Goal: Task Accomplishment & Management: Manage account settings

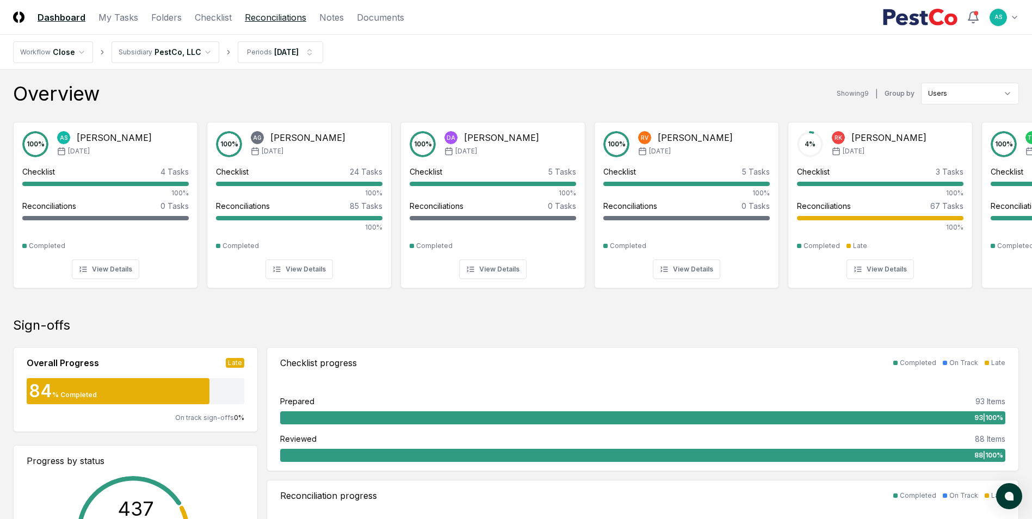
click at [271, 22] on link "Reconciliations" at bounding box center [275, 17] width 61 height 13
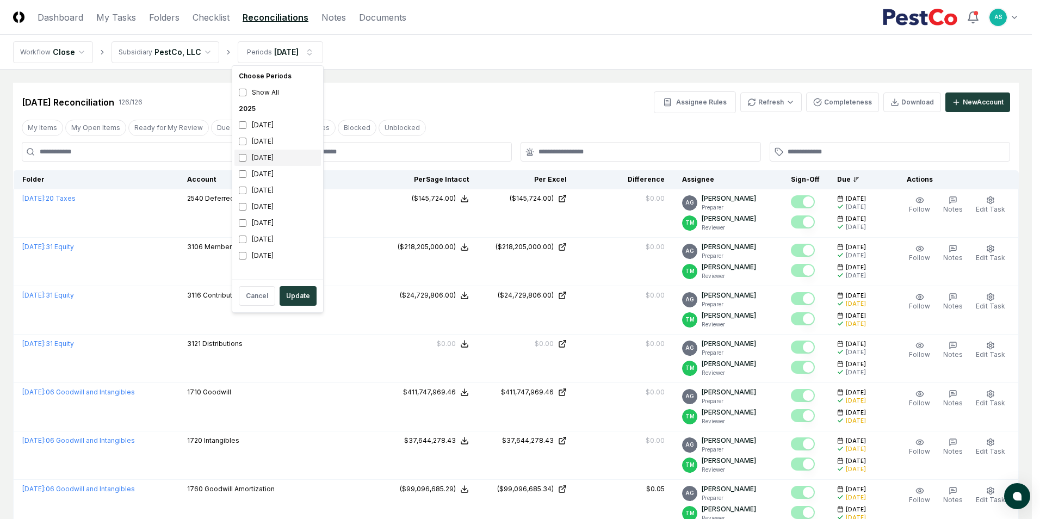
click at [242, 152] on div "[DATE]" at bounding box center [277, 158] width 86 height 16
click at [298, 293] on button "Update" at bounding box center [298, 296] width 37 height 20
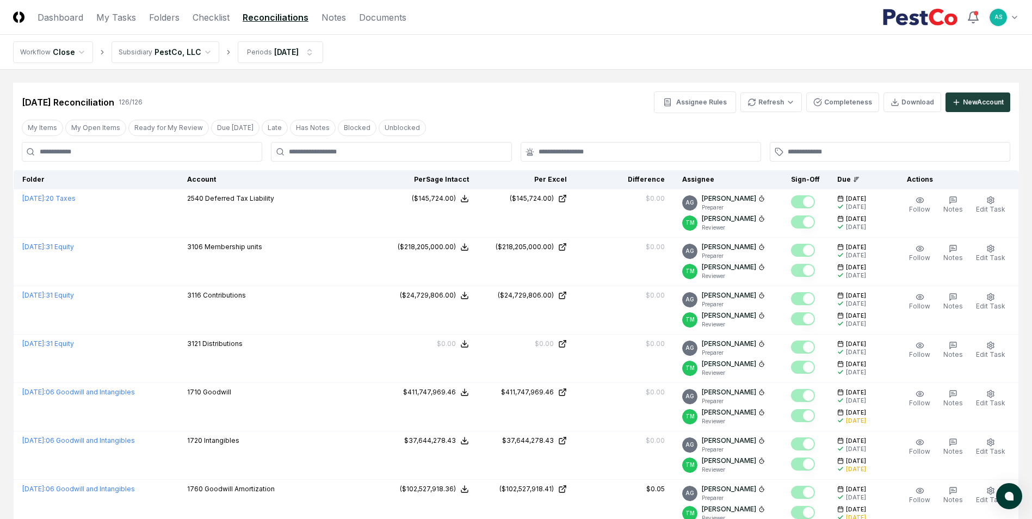
drag, startPoint x: 333, startPoint y: 142, endPoint x: 335, endPoint y: 149, distance: 7.2
click at [333, 142] on div at bounding box center [391, 152] width 240 height 20
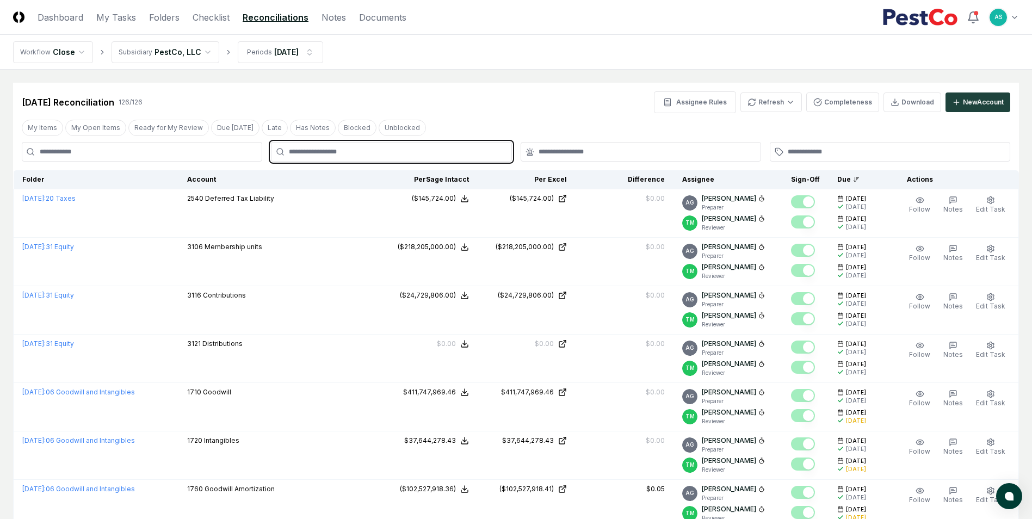
click at [334, 150] on input "text" at bounding box center [396, 152] width 215 height 10
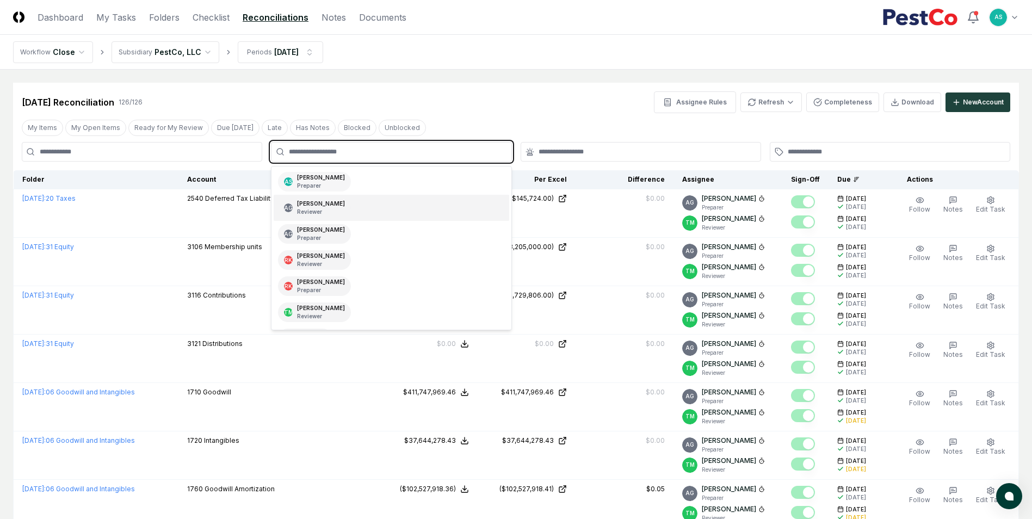
click at [327, 184] on p "Preparer" at bounding box center [321, 186] width 48 height 8
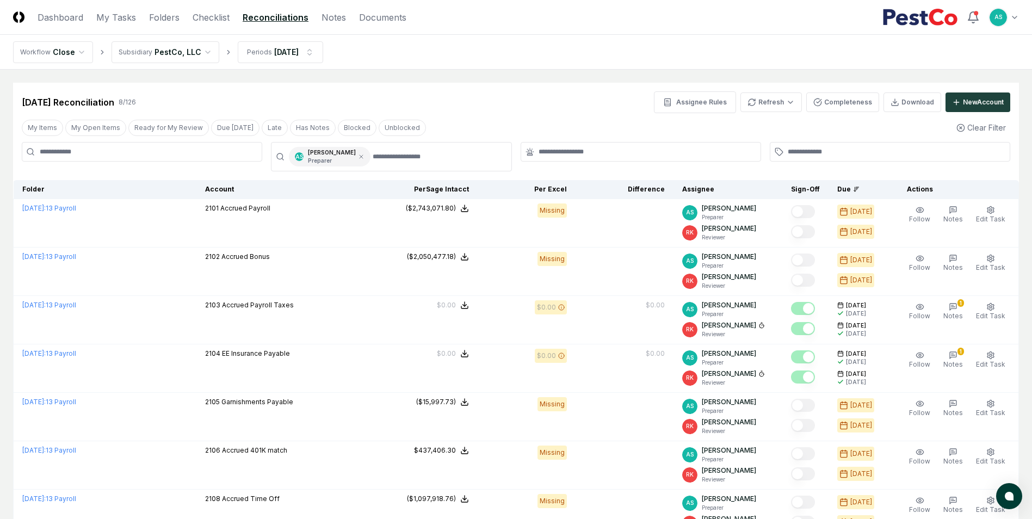
click at [555, 113] on div "[DATE] Reconciliation 8 / 126 Assignee Rules Refresh Completeness Download New …" at bounding box center [516, 102] width 988 height 22
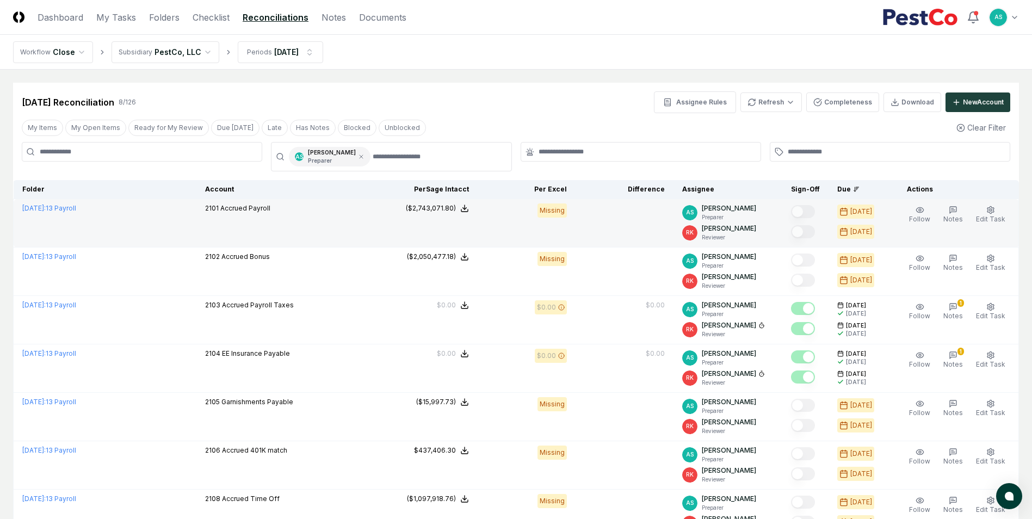
click at [551, 210] on div "Missing" at bounding box center [551, 210] width 29 height 14
click at [552, 211] on div "Missing" at bounding box center [551, 210] width 29 height 14
click at [557, 211] on div "Missing" at bounding box center [551, 210] width 29 height 14
click at [564, 211] on div "Missing" at bounding box center [551, 210] width 29 height 14
click at [76, 209] on link "[DATE] : 13 Payroll" at bounding box center [49, 208] width 54 height 8
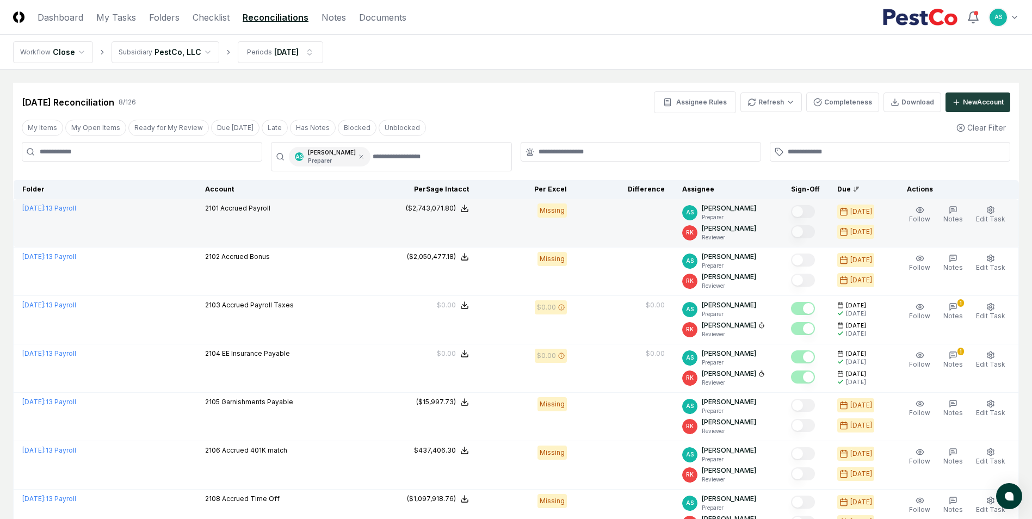
drag, startPoint x: 593, startPoint y: 219, endPoint x: 592, endPoint y: 202, distance: 16.9
click at [592, 202] on td at bounding box center [625, 223] width 98 height 48
click at [558, 210] on div "Missing" at bounding box center [551, 210] width 29 height 14
click at [597, 217] on td at bounding box center [625, 223] width 98 height 48
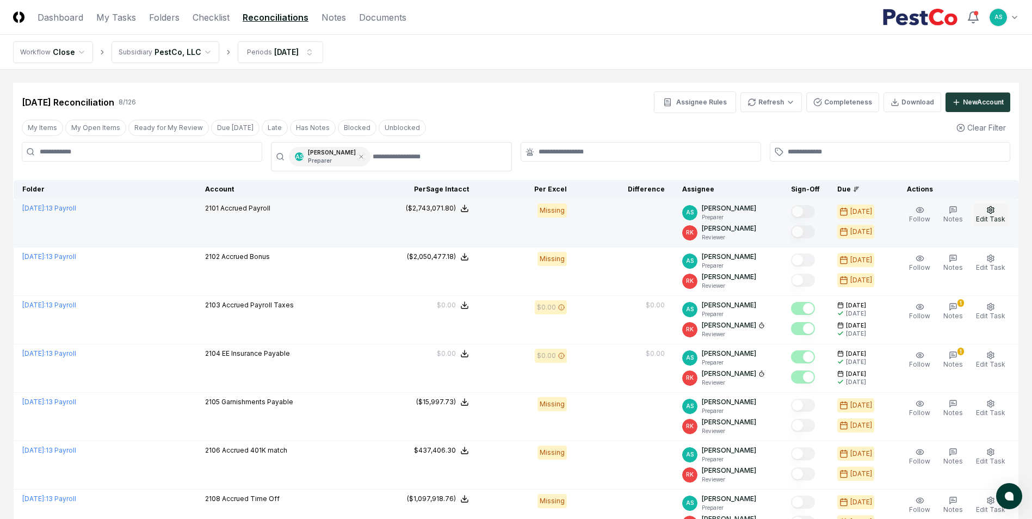
click at [995, 213] on icon "button" at bounding box center [990, 210] width 9 height 9
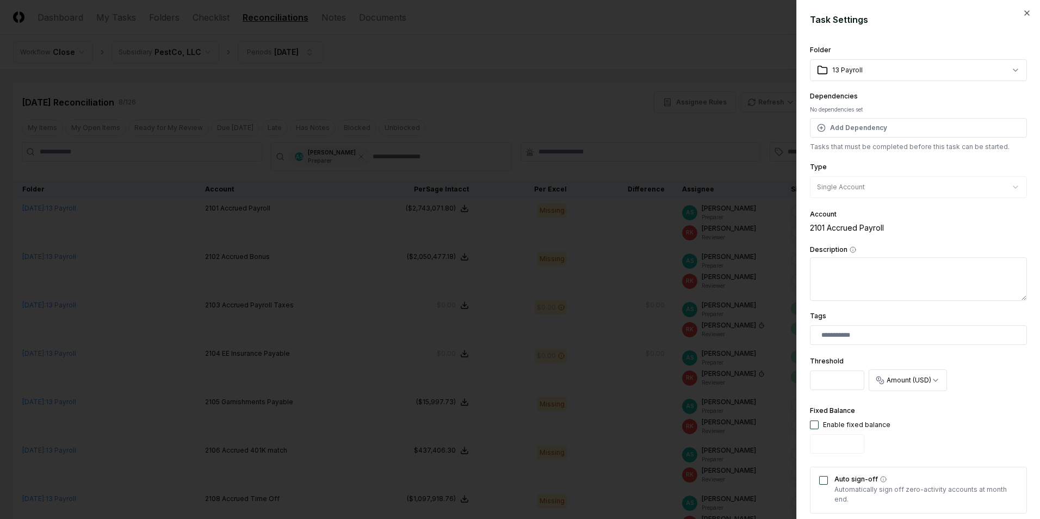
click at [904, 110] on div "No dependencies set" at bounding box center [918, 110] width 217 height 8
click at [905, 122] on button "Add Dependency" at bounding box center [918, 128] width 217 height 20
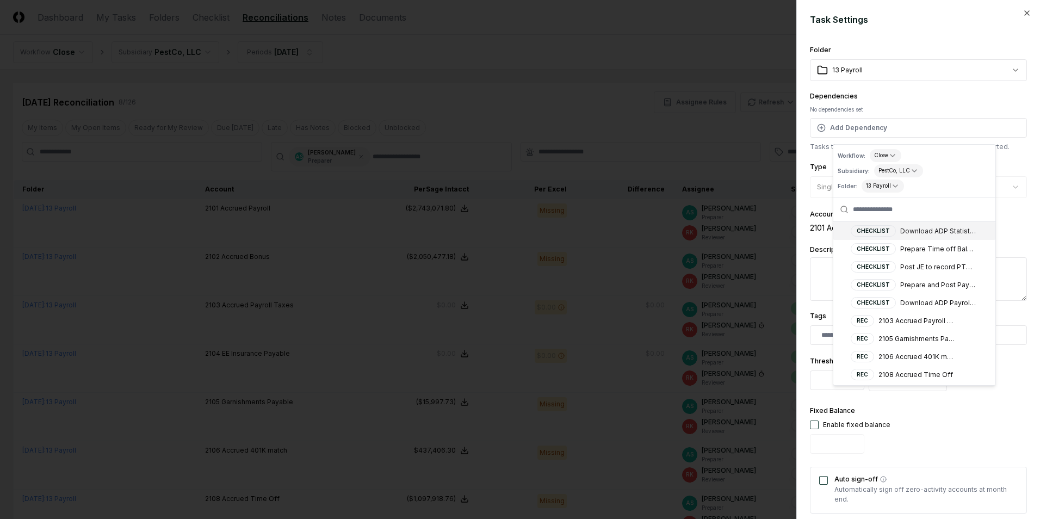
click at [926, 103] on div "**********" at bounding box center [918, 121] width 217 height 62
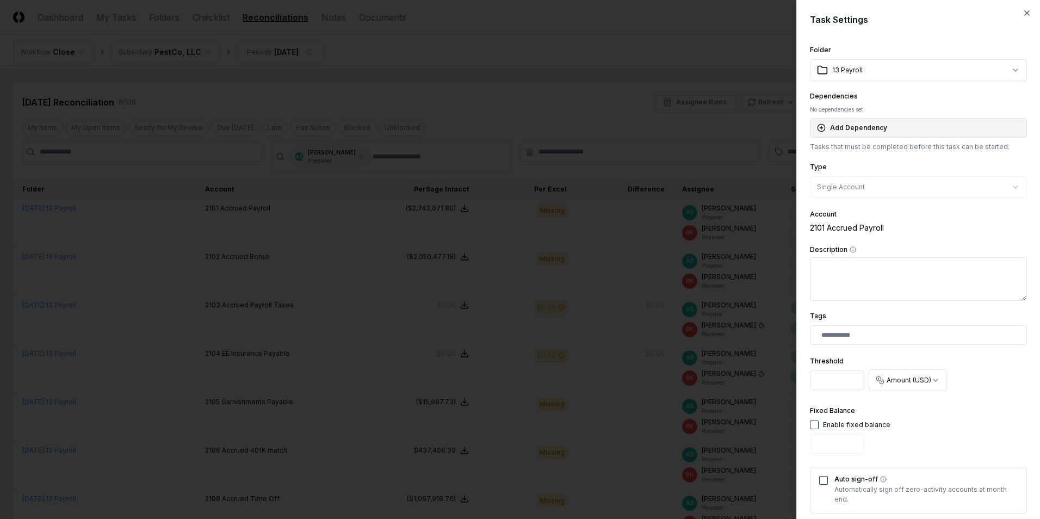
click at [899, 132] on button "Add Dependency" at bounding box center [918, 128] width 217 height 20
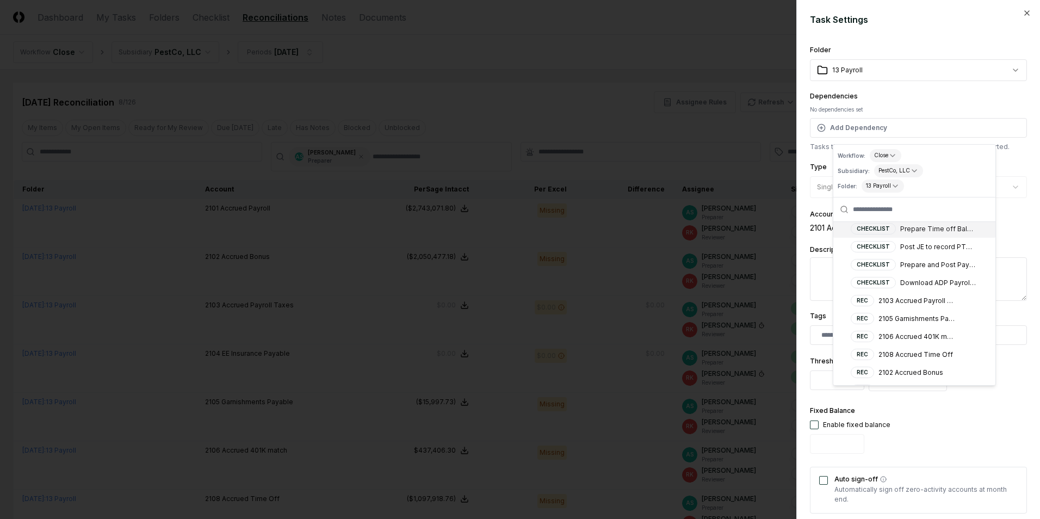
scroll to position [34, 0]
click at [921, 101] on div "**********" at bounding box center [918, 121] width 217 height 62
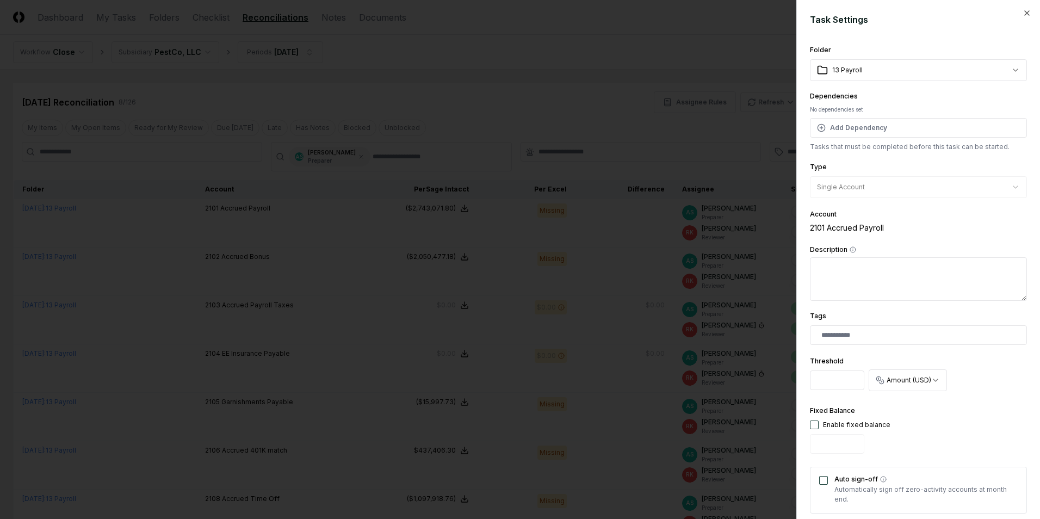
click at [1019, 17] on div "**********" at bounding box center [918, 259] width 244 height 519
click at [1025, 13] on icon "button" at bounding box center [1027, 13] width 4 height 4
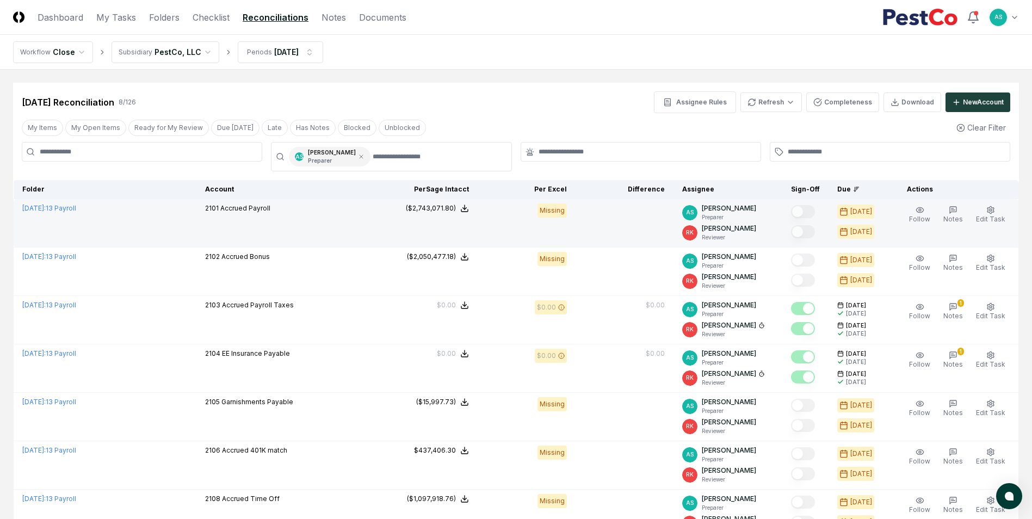
drag, startPoint x: 578, startPoint y: 203, endPoint x: 515, endPoint y: 225, distance: 66.9
click at [515, 225] on td "Missing" at bounding box center [527, 223] width 98 height 48
click at [514, 225] on td "Missing" at bounding box center [527, 223] width 98 height 48
click at [196, 221] on td "[DATE] : 13 Payroll" at bounding box center [105, 223] width 183 height 48
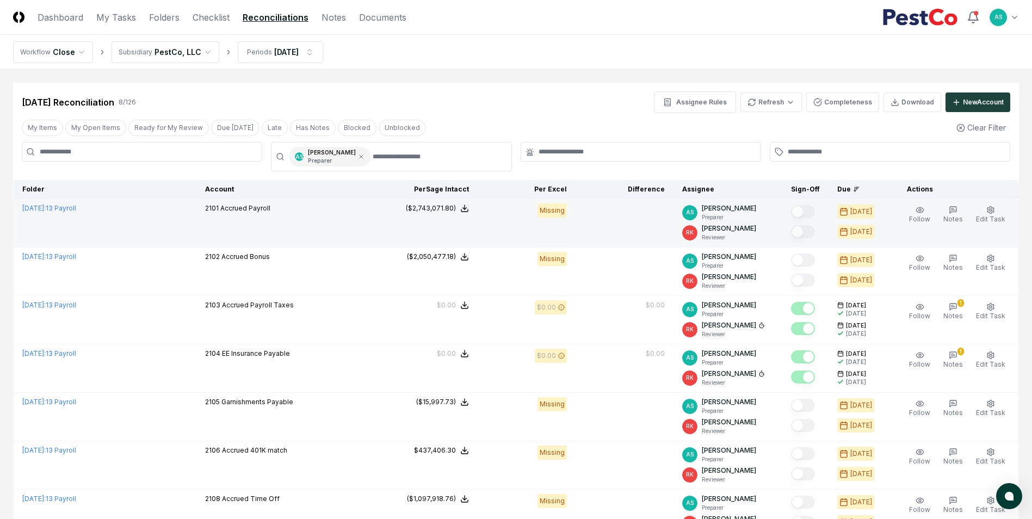
click at [572, 218] on td "Missing" at bounding box center [527, 223] width 98 height 48
drag, startPoint x: 571, startPoint y: 219, endPoint x: 538, endPoint y: 217, distance: 33.3
click at [532, 218] on td "Missing" at bounding box center [527, 223] width 98 height 48
click at [565, 210] on div "Missing" at bounding box center [551, 210] width 29 height 14
click at [565, 211] on div "Missing" at bounding box center [551, 210] width 29 height 14
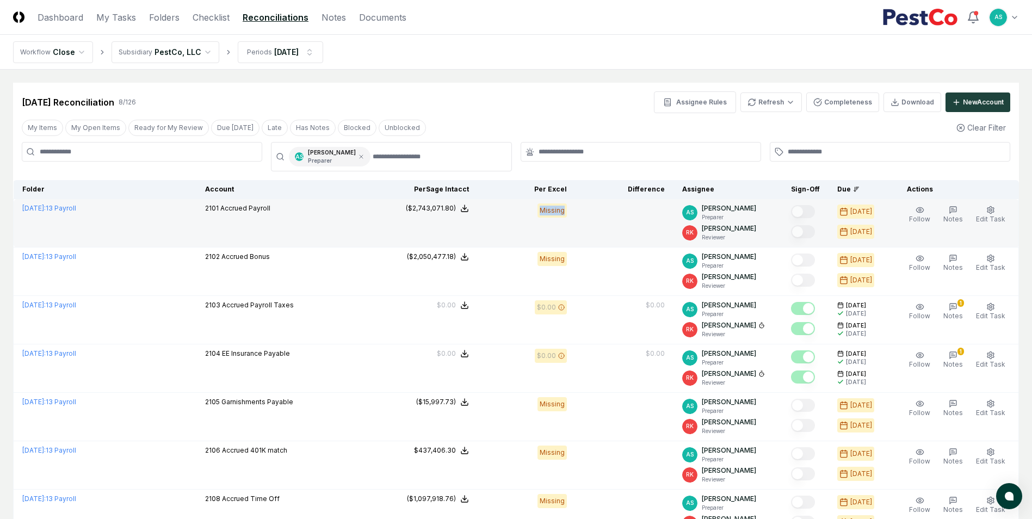
click at [565, 211] on div "Missing" at bounding box center [551, 210] width 29 height 14
drag, startPoint x: 565, startPoint y: 211, endPoint x: 611, endPoint y: 241, distance: 54.9
click at [610, 241] on td at bounding box center [625, 223] width 98 height 48
click at [567, 214] on div "Missing" at bounding box center [551, 210] width 29 height 14
drag, startPoint x: 564, startPoint y: 226, endPoint x: 494, endPoint y: 226, distance: 69.6
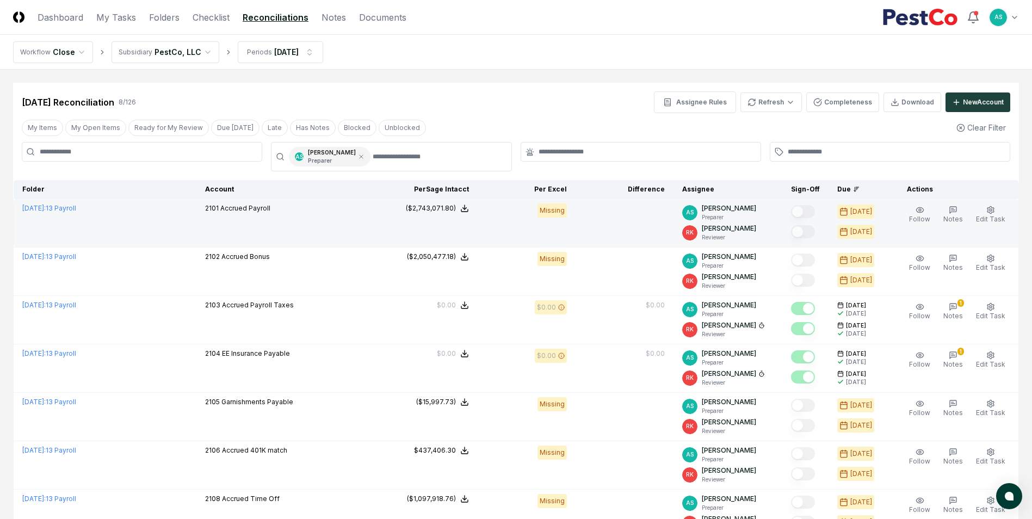
click at [494, 226] on td "Missing" at bounding box center [527, 223] width 98 height 48
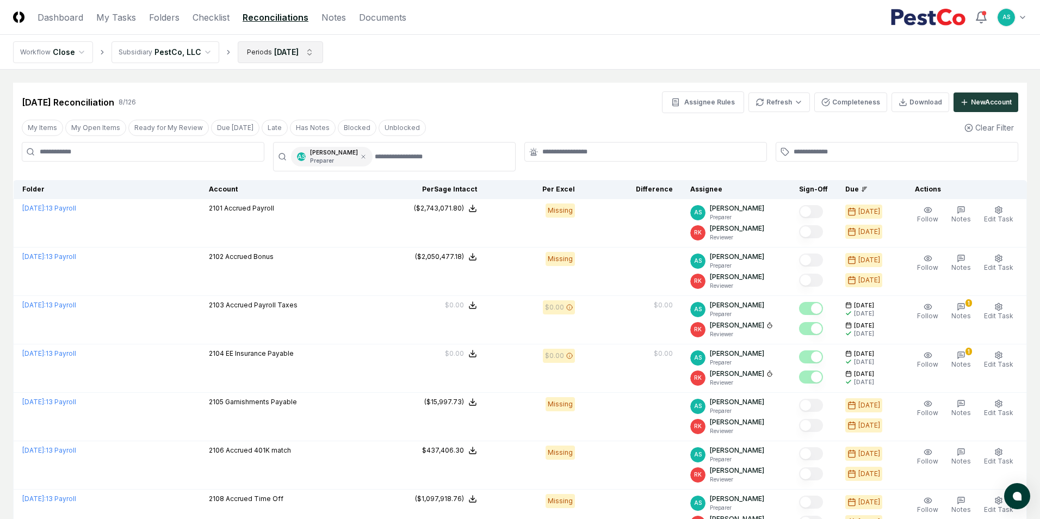
click at [258, 53] on html "CloseCore Dashboard My Tasks Folders Checklist Reconciliations Notes Documents …" at bounding box center [520, 332] width 1040 height 665
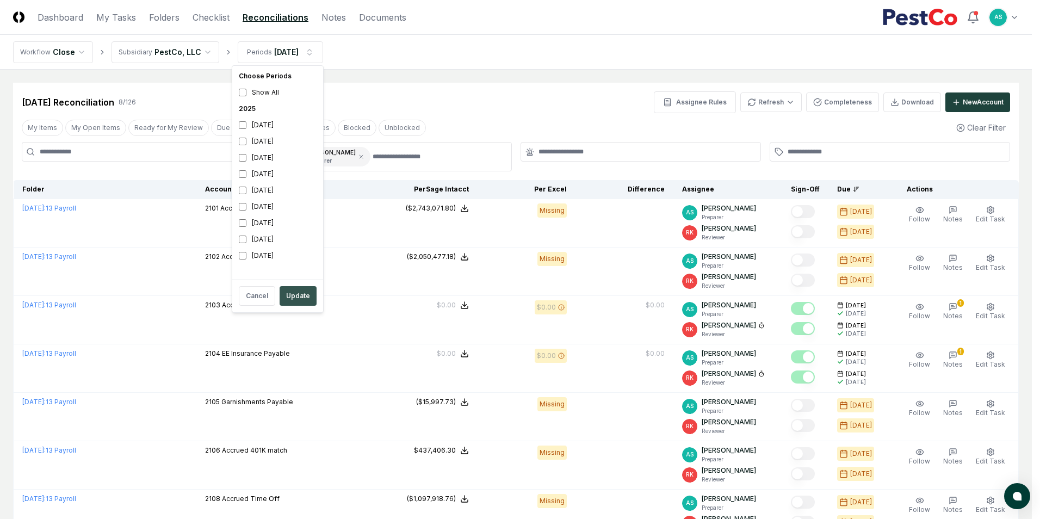
click at [301, 296] on button "Update" at bounding box center [298, 296] width 37 height 20
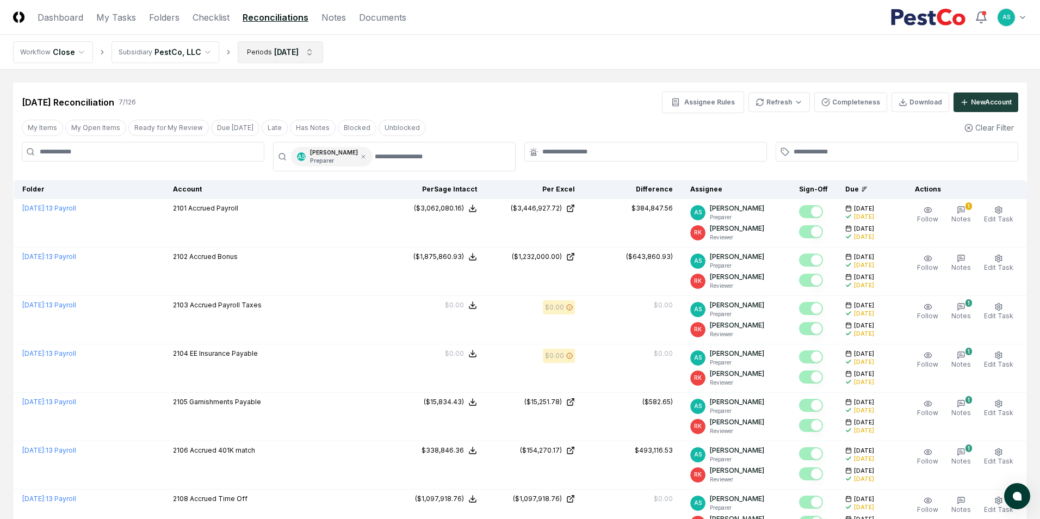
click at [287, 58] on html "CloseCore Dashboard My Tasks Folders Checklist Reconciliations Notes Documents …" at bounding box center [520, 308] width 1040 height 616
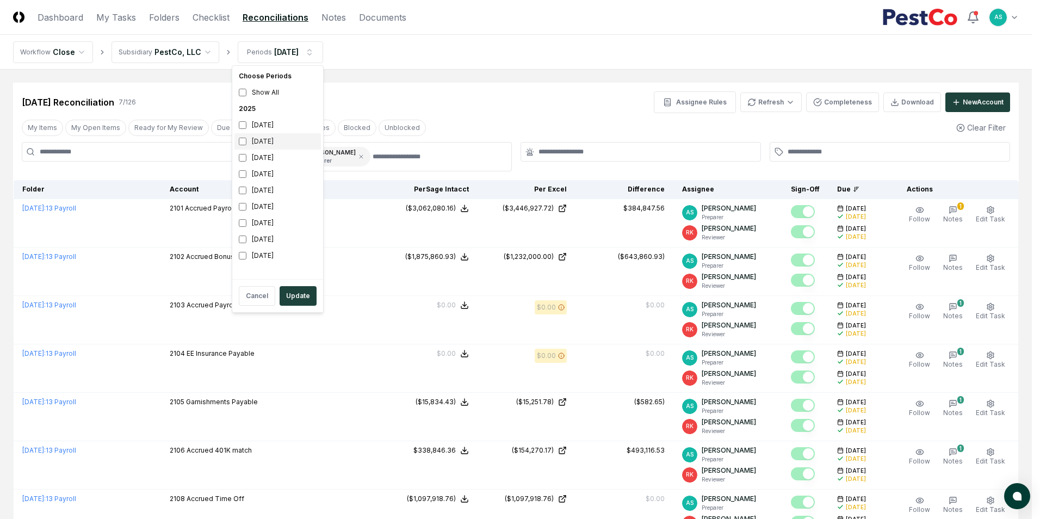
click at [242, 149] on div "[DATE]" at bounding box center [277, 141] width 86 height 16
click at [300, 298] on button "Update" at bounding box center [298, 296] width 37 height 20
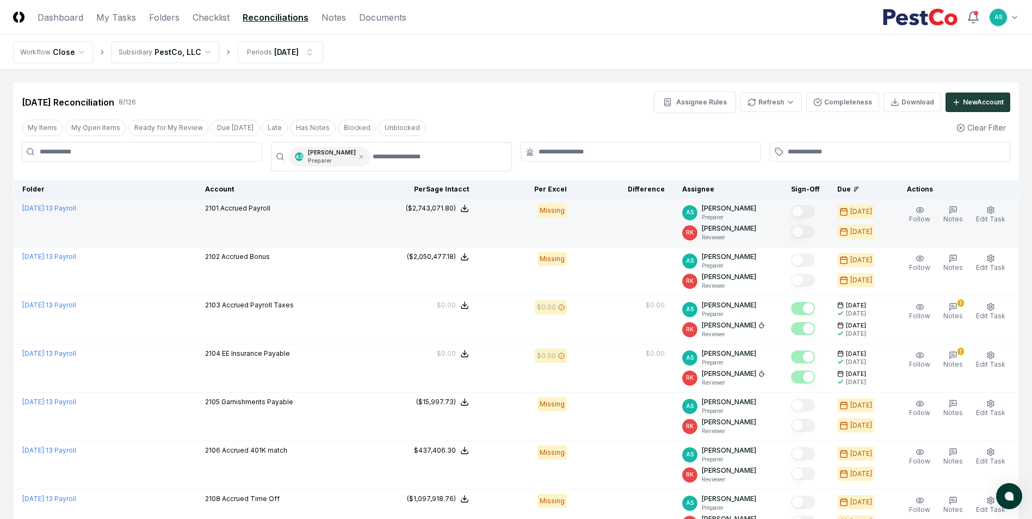
drag, startPoint x: 608, startPoint y: 210, endPoint x: 586, endPoint y: 214, distance: 22.7
click at [586, 214] on td at bounding box center [625, 223] width 98 height 48
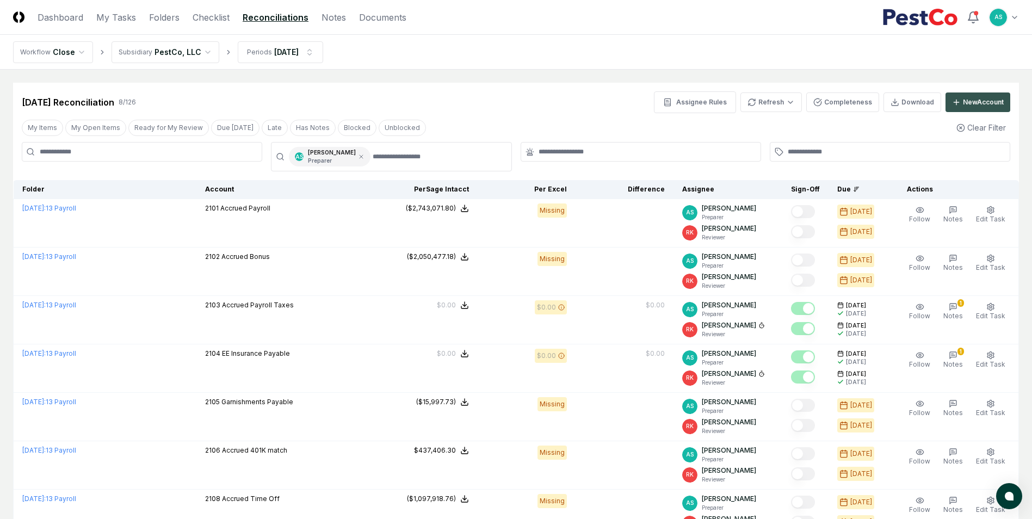
click at [960, 102] on button "New Account" at bounding box center [977, 102] width 65 height 20
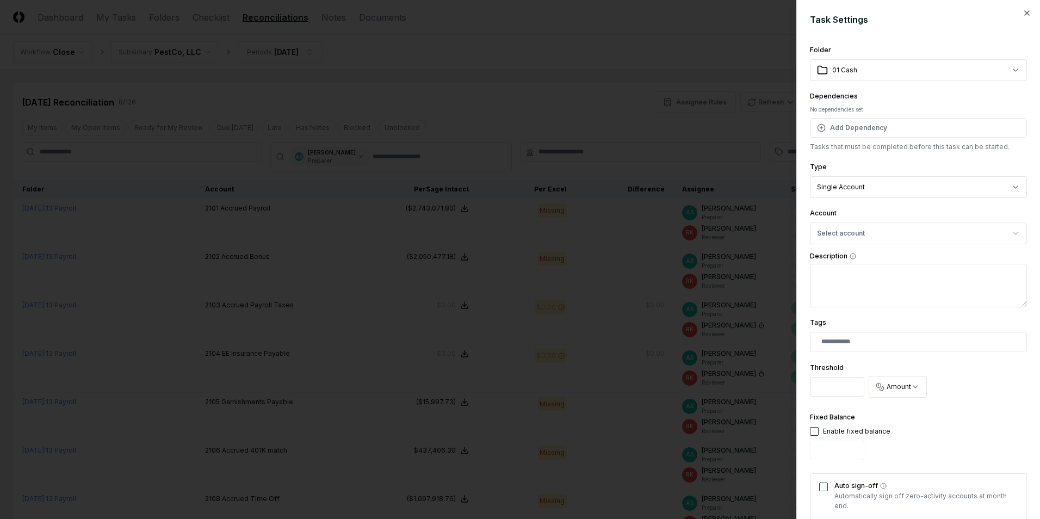
click at [961, 102] on div "Dependencies No dependencies set Add Dependency Tasks that must be completed be…" at bounding box center [918, 121] width 217 height 62
click at [1023, 14] on icon "button" at bounding box center [1027, 13] width 9 height 9
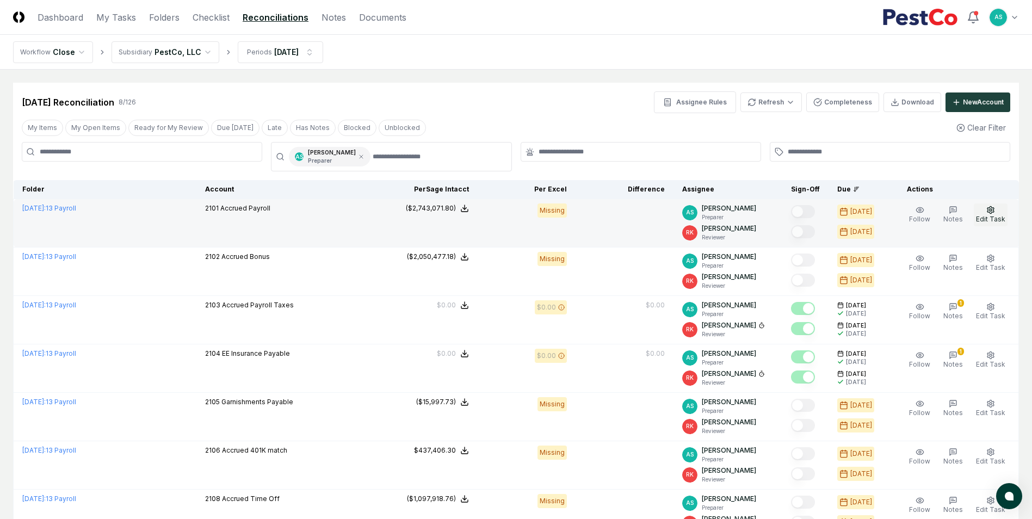
click at [989, 209] on icon "button" at bounding box center [990, 209] width 7 height 7
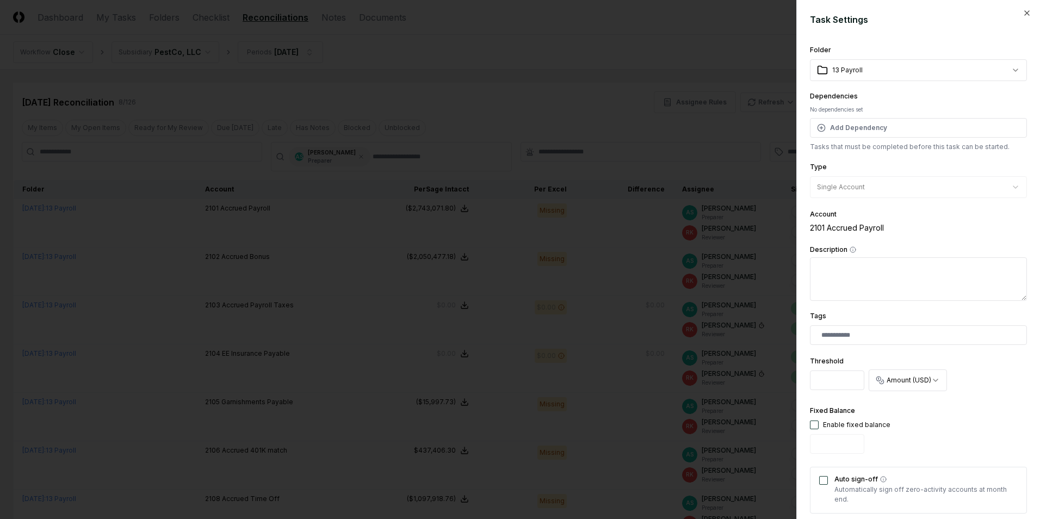
click at [1019, 17] on div "**********" at bounding box center [918, 259] width 244 height 519
click at [1023, 10] on icon "button" at bounding box center [1027, 13] width 9 height 9
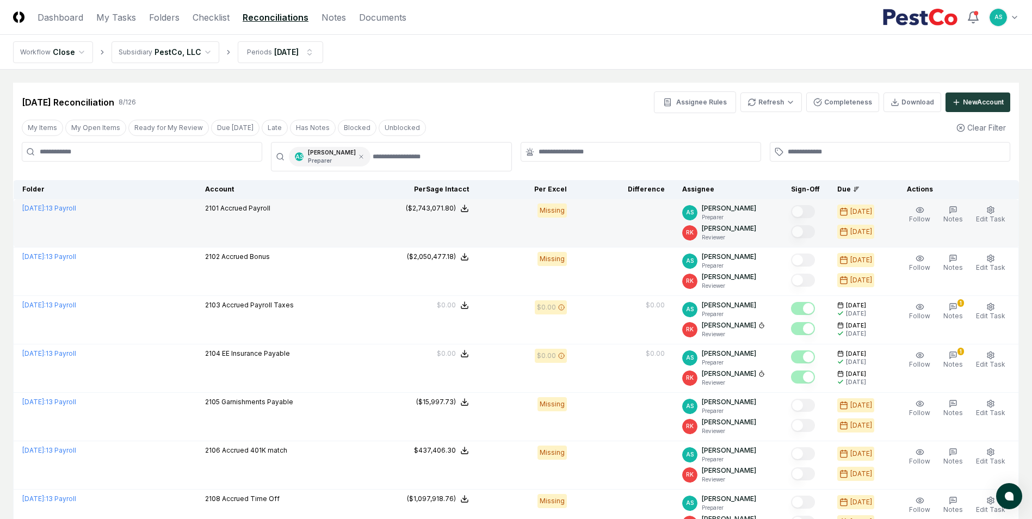
click at [598, 229] on td at bounding box center [625, 223] width 98 height 48
click at [569, 220] on td "Missing" at bounding box center [527, 223] width 98 height 48
drag, startPoint x: 621, startPoint y: 222, endPoint x: 743, endPoint y: 231, distance: 121.6
click at [628, 225] on td at bounding box center [625, 223] width 98 height 48
click at [974, 236] on div "Follow Notes Edit Task More" at bounding box center [957, 222] width 118 height 39
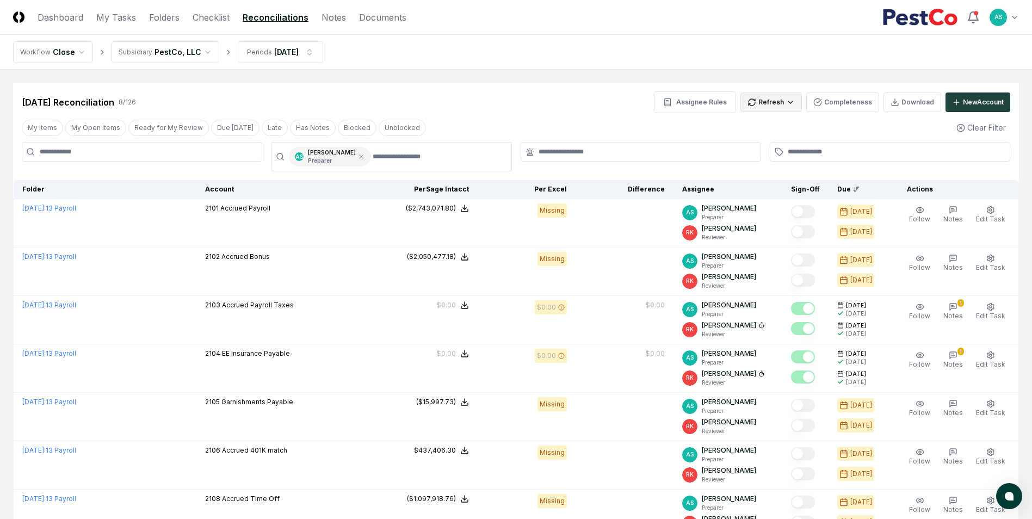
click at [774, 100] on html "CloseCore Dashboard My Tasks Folders Checklist Reconciliations Notes Documents …" at bounding box center [516, 332] width 1032 height 665
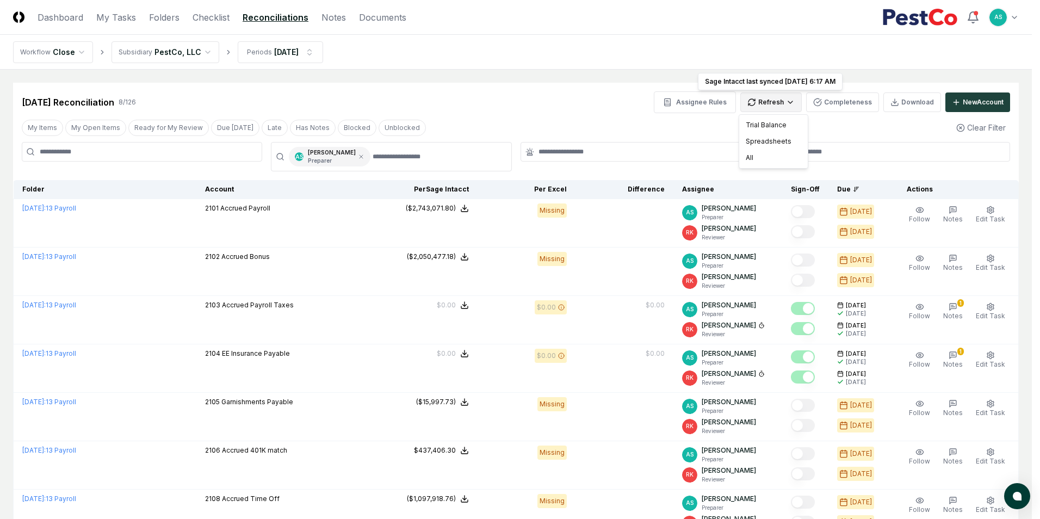
click at [774, 100] on html "CloseCore Dashboard My Tasks Folders Checklist Reconciliations Notes Documents …" at bounding box center [520, 332] width 1040 height 665
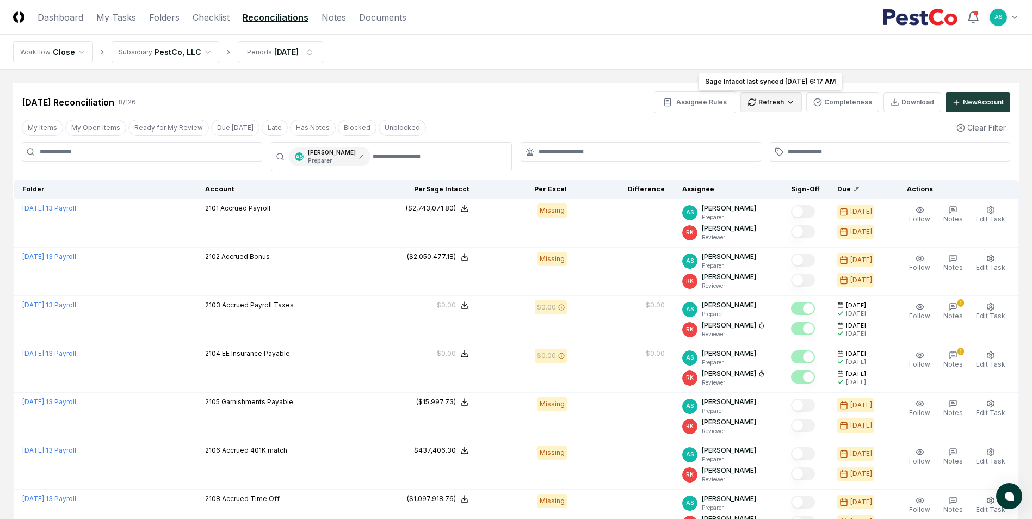
click at [774, 102] on html "CloseCore Dashboard My Tasks Folders Checklist Reconciliations Notes Documents …" at bounding box center [516, 332] width 1032 height 665
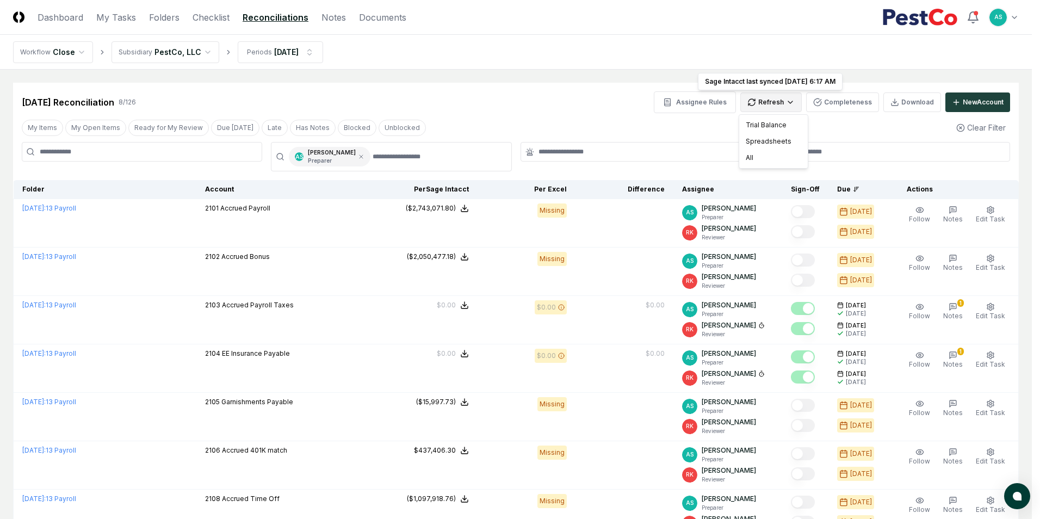
click at [774, 102] on html "CloseCore Dashboard My Tasks Folders Checklist Reconciliations Notes Documents …" at bounding box center [520, 332] width 1040 height 665
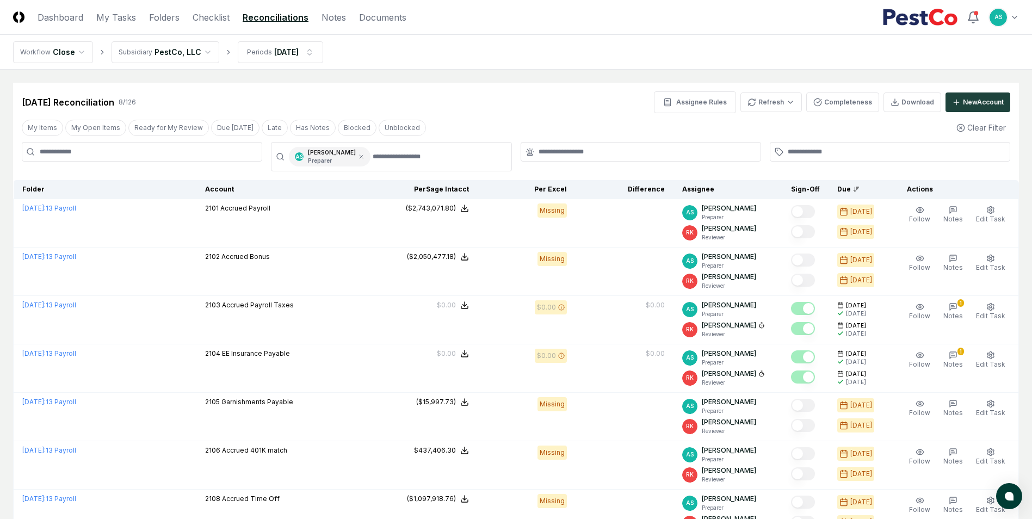
click at [831, 125] on div "My Items My Open Items Ready for My Review Due [DATE] Late Has Notes Blocked Un…" at bounding box center [516, 128] width 1006 height 20
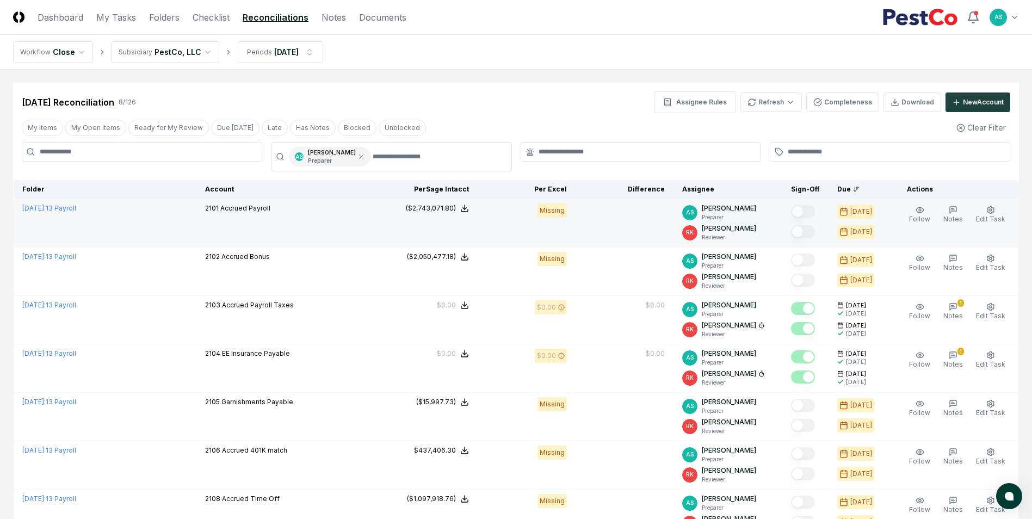
click at [561, 208] on div "Missing" at bounding box center [551, 210] width 29 height 14
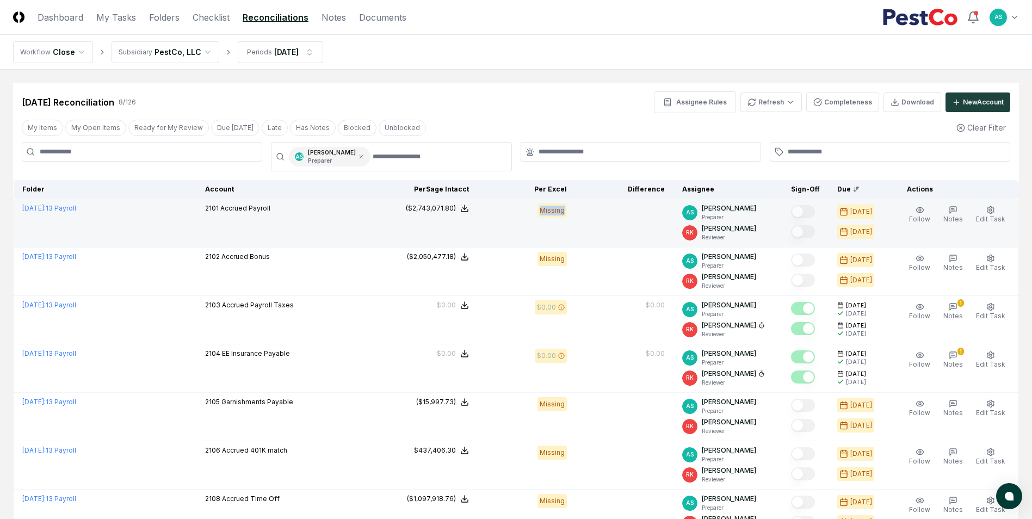
drag, startPoint x: 561, startPoint y: 208, endPoint x: 598, endPoint y: 224, distance: 39.7
click at [598, 224] on td at bounding box center [625, 223] width 98 height 48
drag, startPoint x: 597, startPoint y: 221, endPoint x: 559, endPoint y: 228, distance: 38.6
click at [536, 226] on td "Missing" at bounding box center [527, 223] width 98 height 48
click at [887, 216] on td "[DATE] [DATE]" at bounding box center [859, 223] width 61 height 48
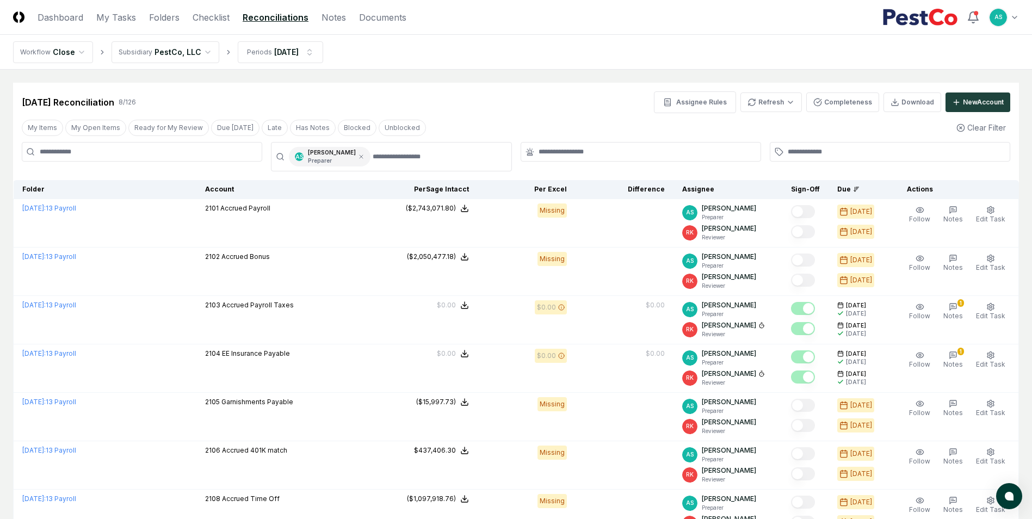
drag, startPoint x: 597, startPoint y: 231, endPoint x: 820, endPoint y: 134, distance: 243.7
click at [820, 134] on div "My Items My Open Items Ready for My Review Due [DATE] Late Has Notes Blocked Un…" at bounding box center [516, 128] width 1006 height 20
click at [389, 15] on link "Documents" at bounding box center [382, 17] width 47 height 13
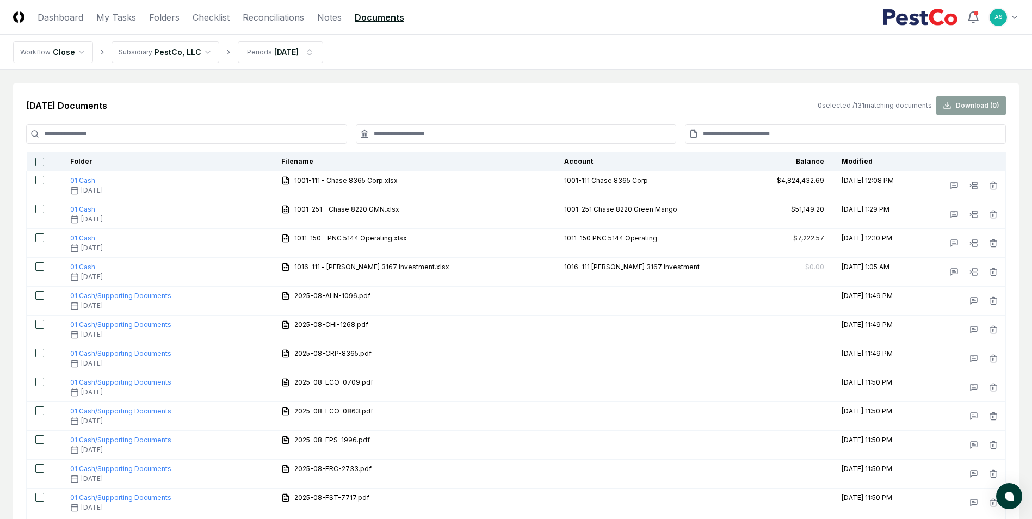
click at [152, 141] on input at bounding box center [186, 134] width 321 height 20
click at [475, 139] on input at bounding box center [516, 134] width 321 height 20
type input "*"
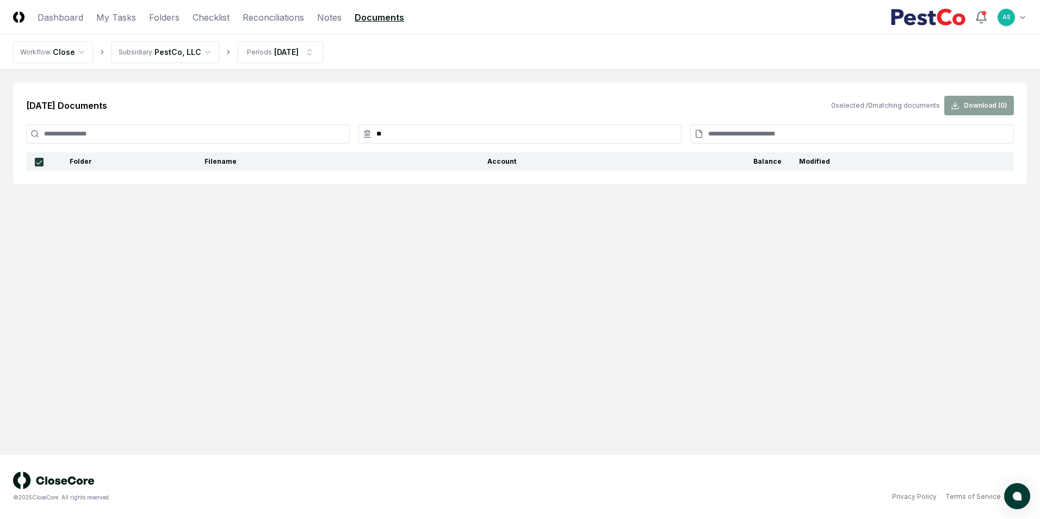
type input "*"
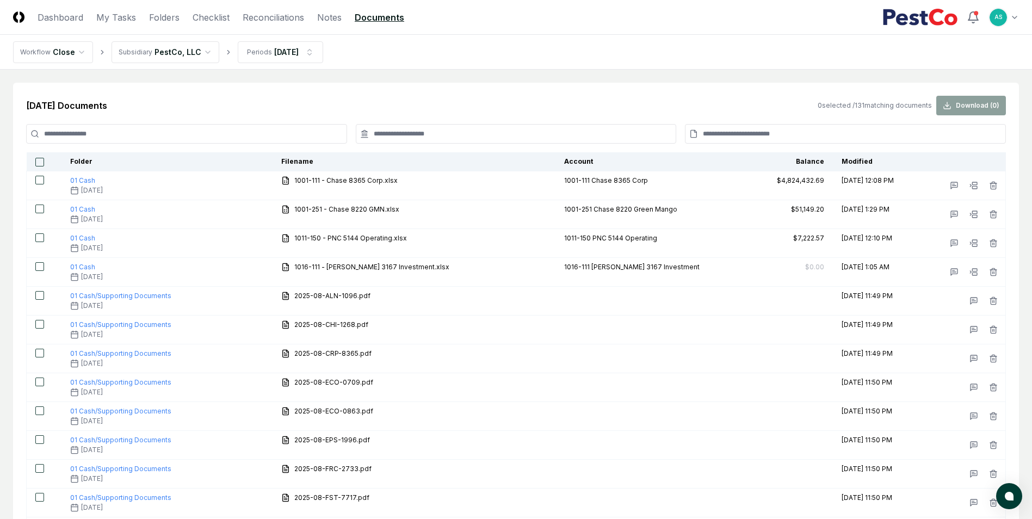
click at [272, 135] on input at bounding box center [186, 134] width 321 height 20
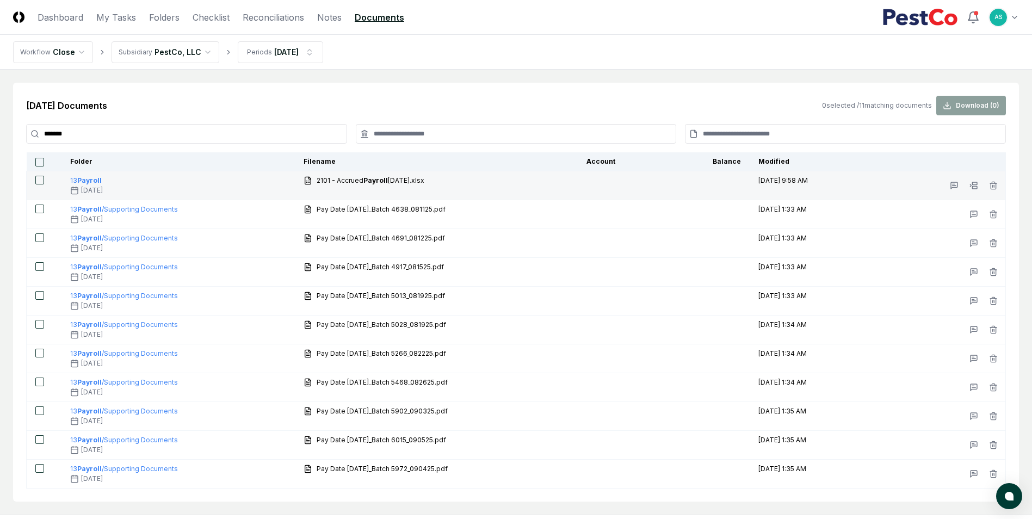
type input "*******"
click at [139, 186] on div "[DATE]" at bounding box center [178, 191] width 217 height 10
click at [623, 194] on td at bounding box center [621, 185] width 86 height 29
click at [974, 187] on rect at bounding box center [974, 187] width 5 height 3
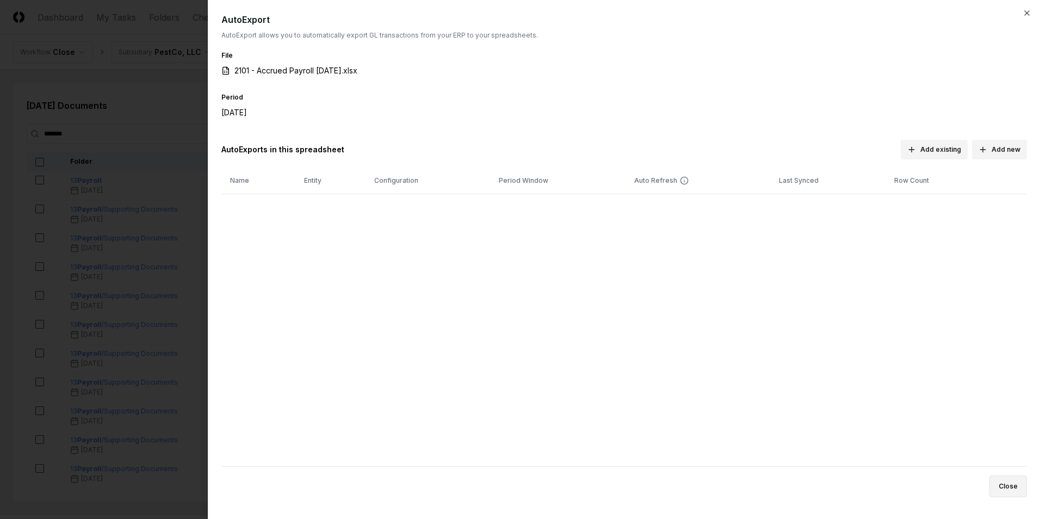
click at [1012, 493] on button "Close" at bounding box center [1009, 486] width 38 height 22
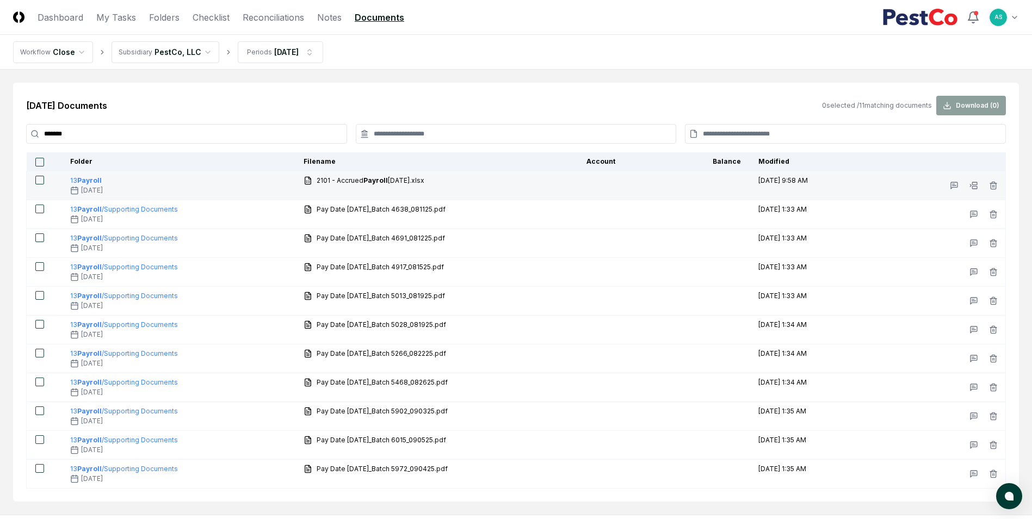
click at [39, 181] on button "button" at bounding box center [39, 180] width 9 height 9
click at [88, 181] on b "Payroll" at bounding box center [89, 180] width 24 height 8
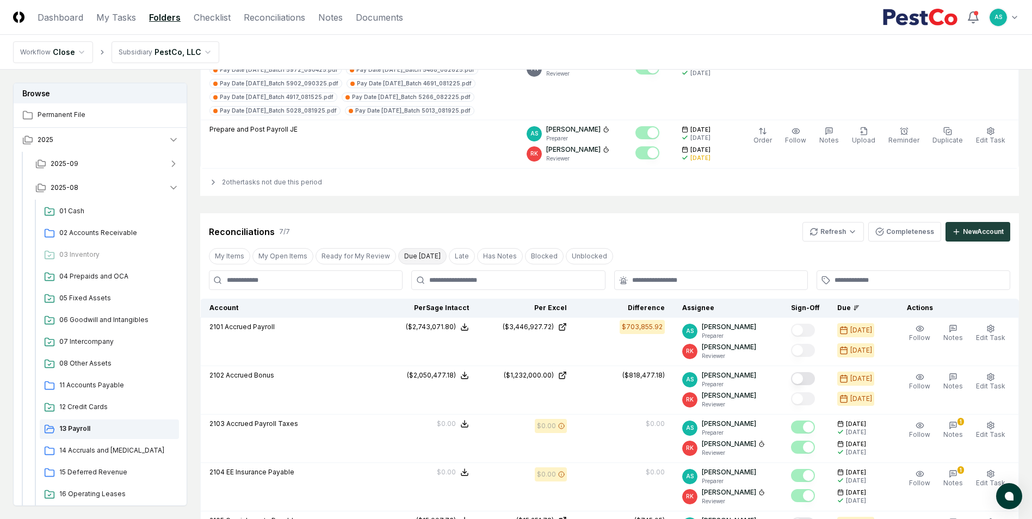
scroll to position [272, 0]
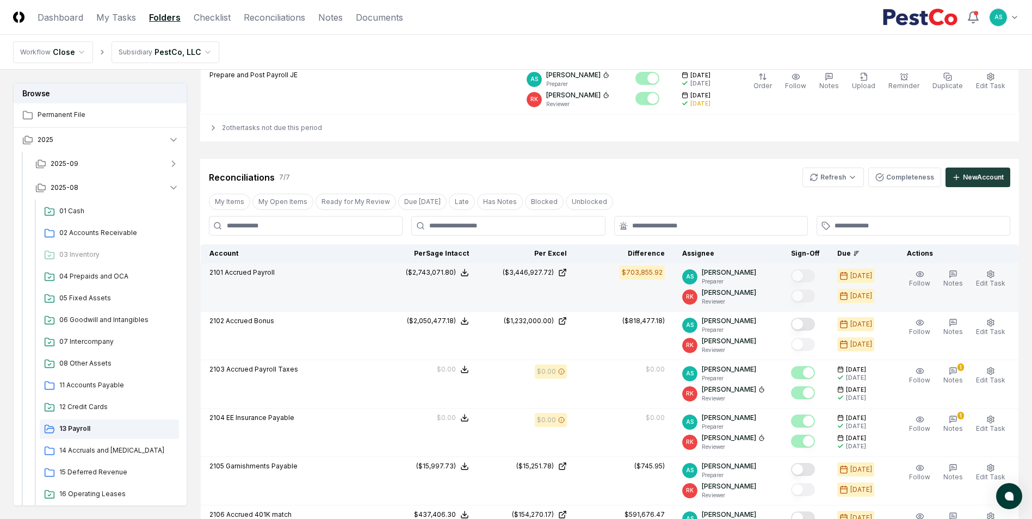
click at [570, 298] on td "($3,446,927.72)" at bounding box center [527, 287] width 98 height 48
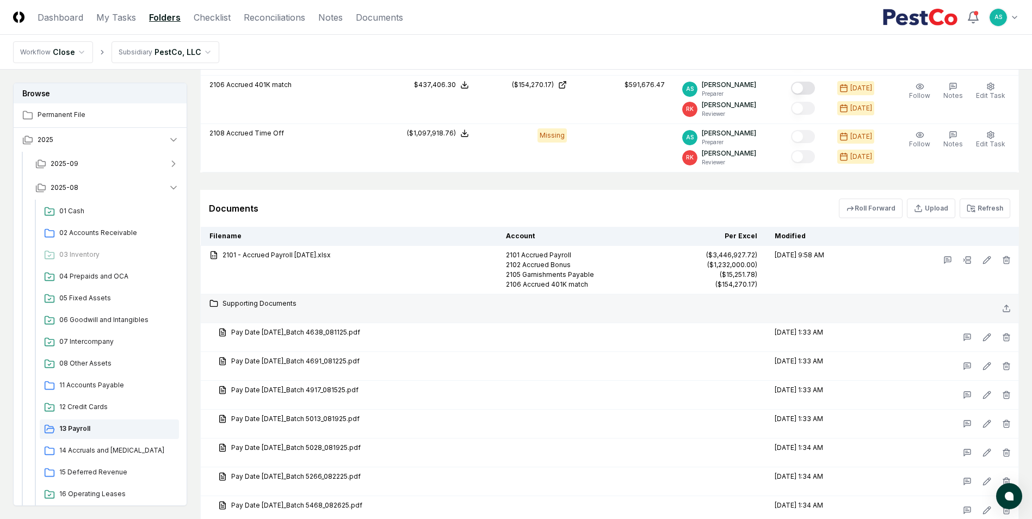
scroll to position [707, 0]
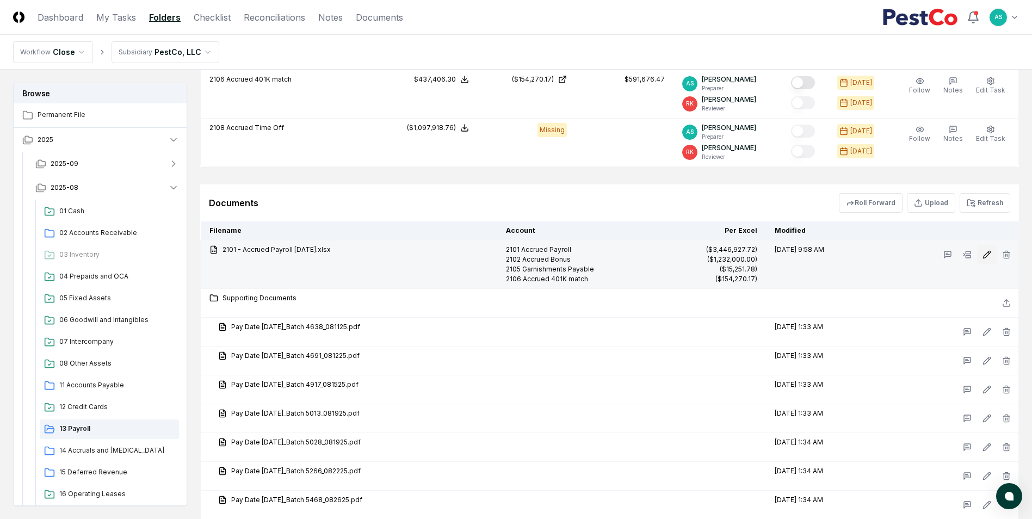
click at [988, 257] on icon at bounding box center [986, 254] width 9 height 9
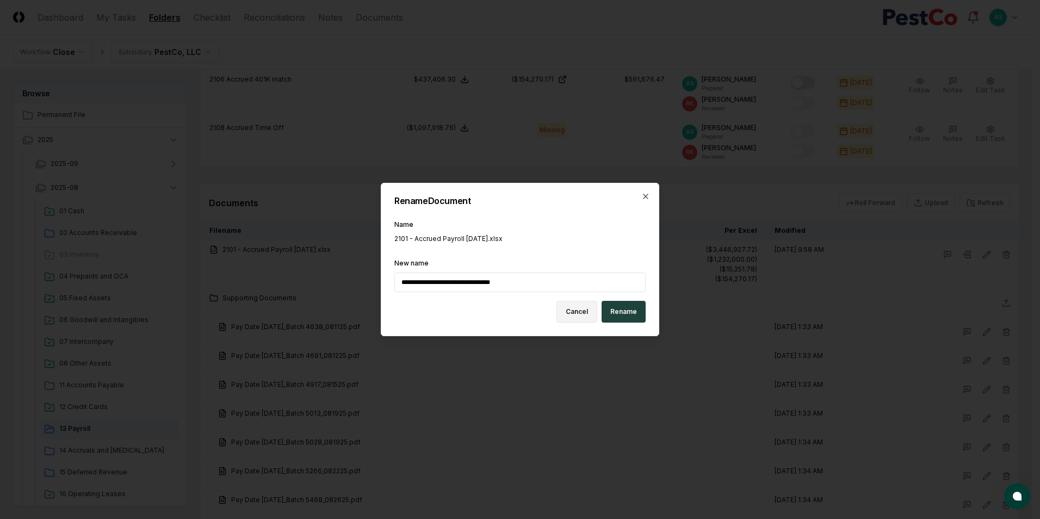
click at [588, 316] on button "Cancel" at bounding box center [577, 312] width 41 height 22
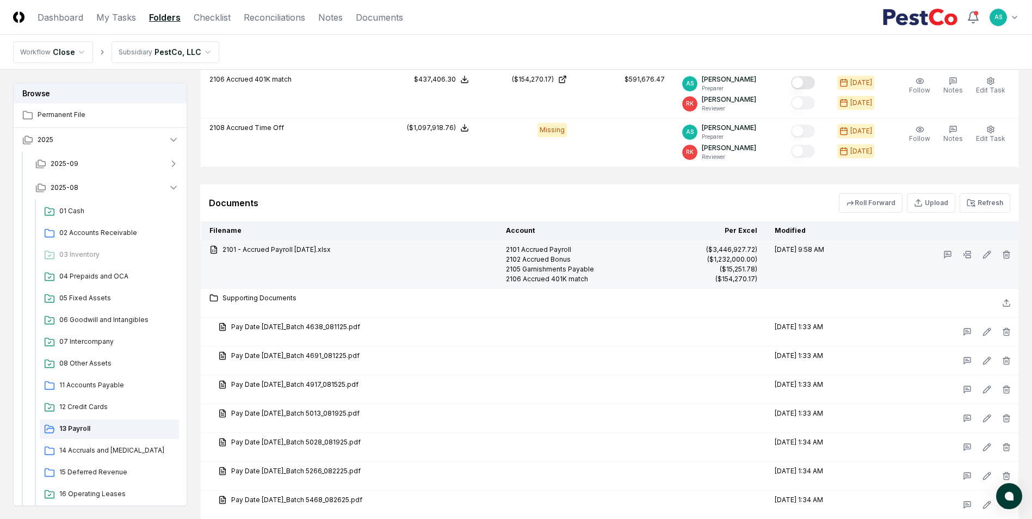
click at [583, 251] on div "2101 Accrued Payroll" at bounding box center [582, 250] width 153 height 10
click at [596, 252] on div "2101 Accrued Payroll" at bounding box center [582, 250] width 153 height 10
click at [864, 258] on td "[DATE] 9:58 AM" at bounding box center [820, 264] width 108 height 48
drag, startPoint x: 717, startPoint y: 248, endPoint x: 807, endPoint y: 256, distance: 90.7
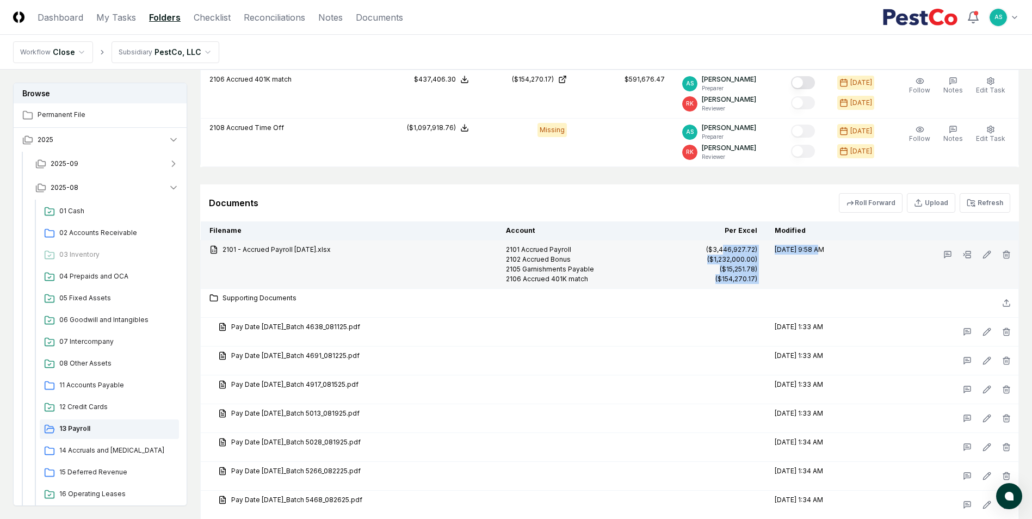
click at [807, 256] on tr "2101 - Accrued Payroll [DATE].xlsx 2101 Accrued Payroll 2102 Accrued Bonus 2105…" at bounding box center [610, 264] width 818 height 48
drag, startPoint x: 807, startPoint y: 257, endPoint x: 818, endPoint y: 273, distance: 19.6
click at [818, 273] on td "[DATE] 9:58 AM" at bounding box center [820, 264] width 108 height 48
click at [303, 252] on link "2101 - Accrued Payroll [DATE].xlsx" at bounding box center [348, 250] width 279 height 10
click at [988, 255] on icon at bounding box center [986, 254] width 7 height 7
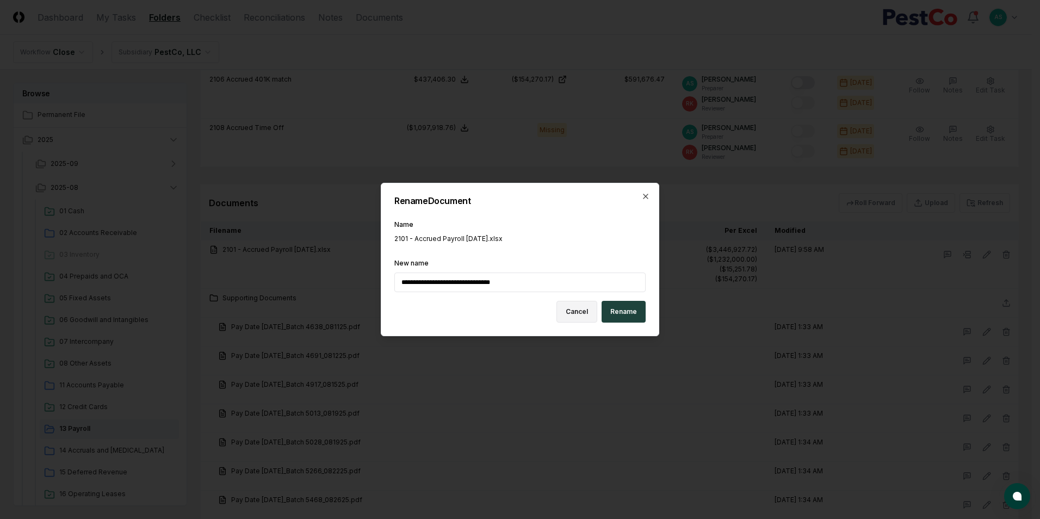
click at [579, 313] on button "Cancel" at bounding box center [577, 312] width 41 height 22
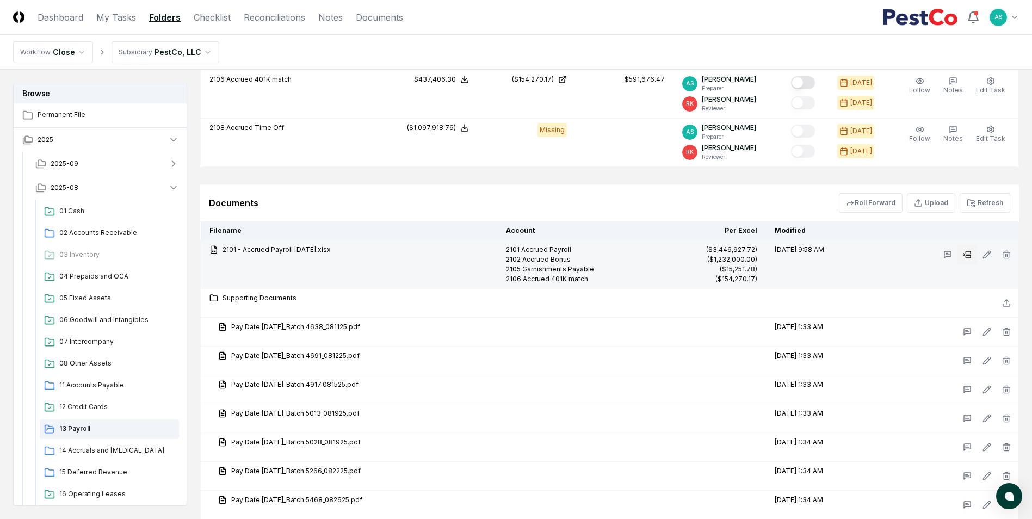
click at [967, 259] on button at bounding box center [967, 255] width 20 height 20
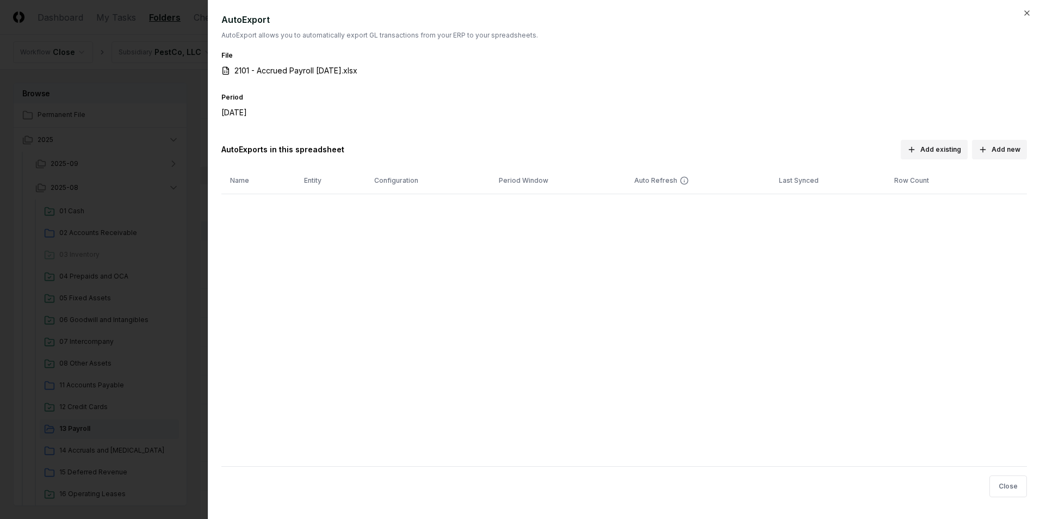
click at [95, 66] on div at bounding box center [520, 259] width 1040 height 519
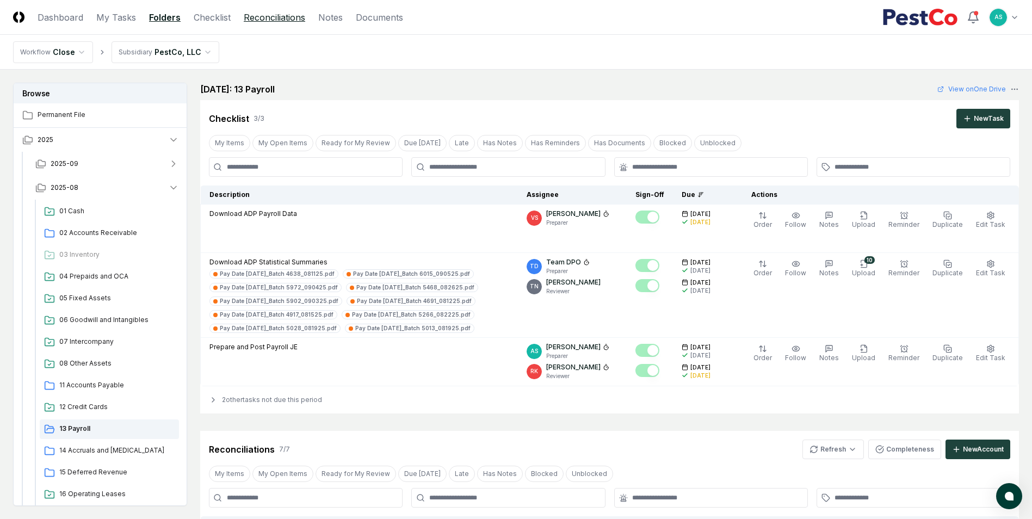
click at [269, 11] on link "Reconciliations" at bounding box center [274, 17] width 61 height 13
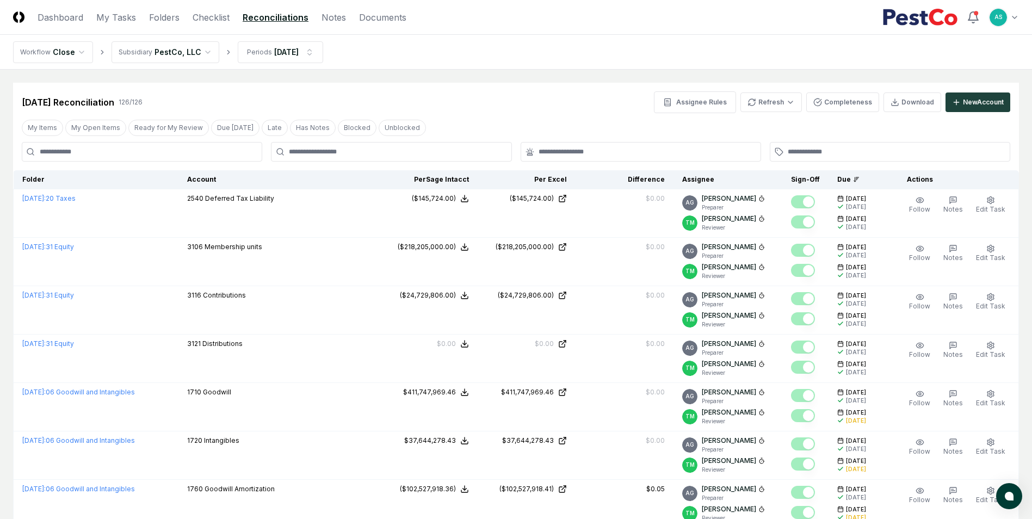
click at [274, 21] on link "Reconciliations" at bounding box center [276, 17] width 66 height 13
click at [337, 158] on div at bounding box center [391, 152] width 240 height 20
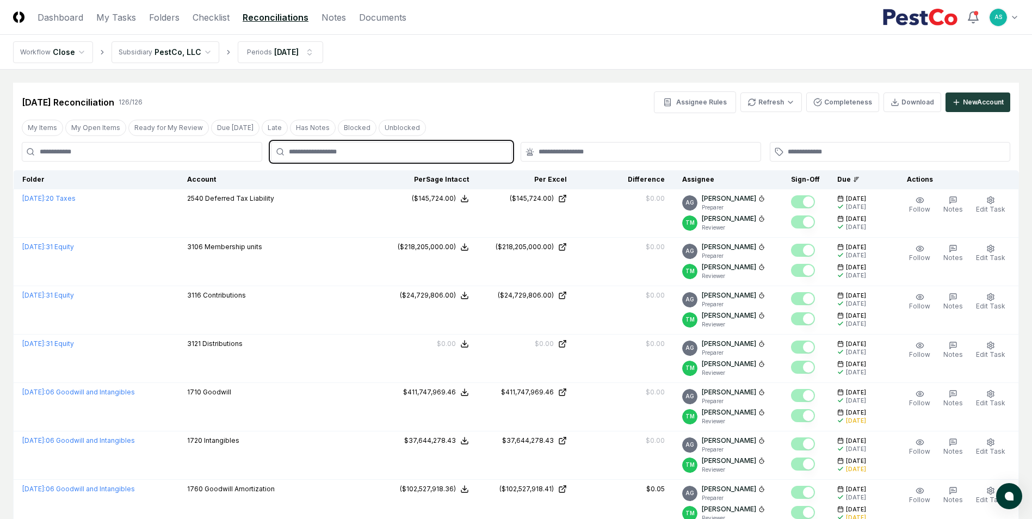
click at [343, 154] on input "text" at bounding box center [396, 152] width 215 height 10
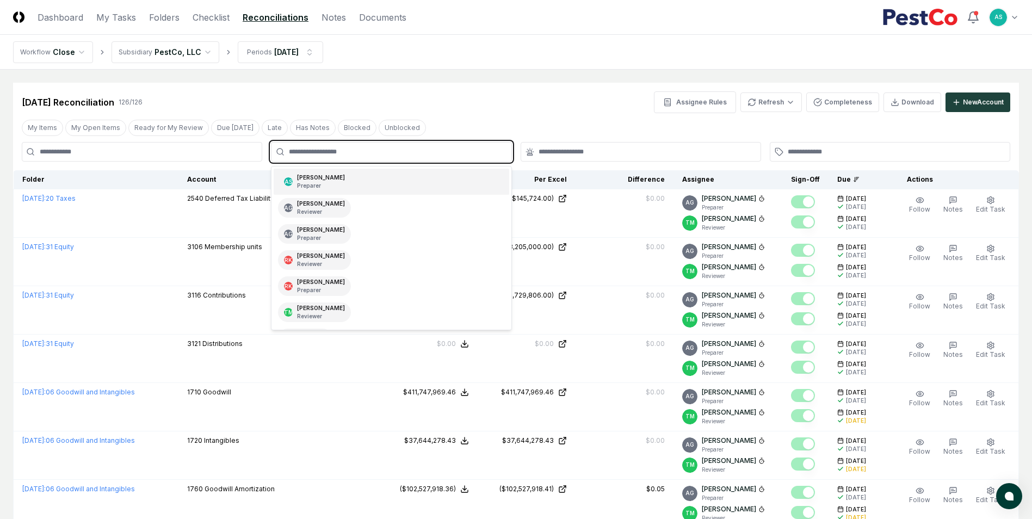
click at [338, 177] on div "AS [PERSON_NAME] Preparer" at bounding box center [391, 182] width 235 height 26
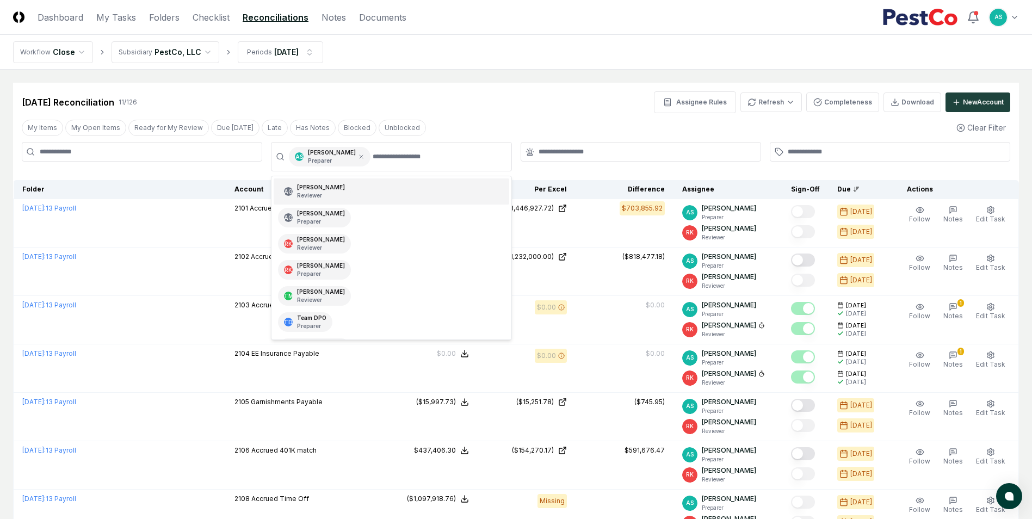
click at [483, 109] on div "[DATE] Reconciliation 11 / 126 Assignee Rules Refresh Completeness Download New…" at bounding box center [516, 102] width 988 height 22
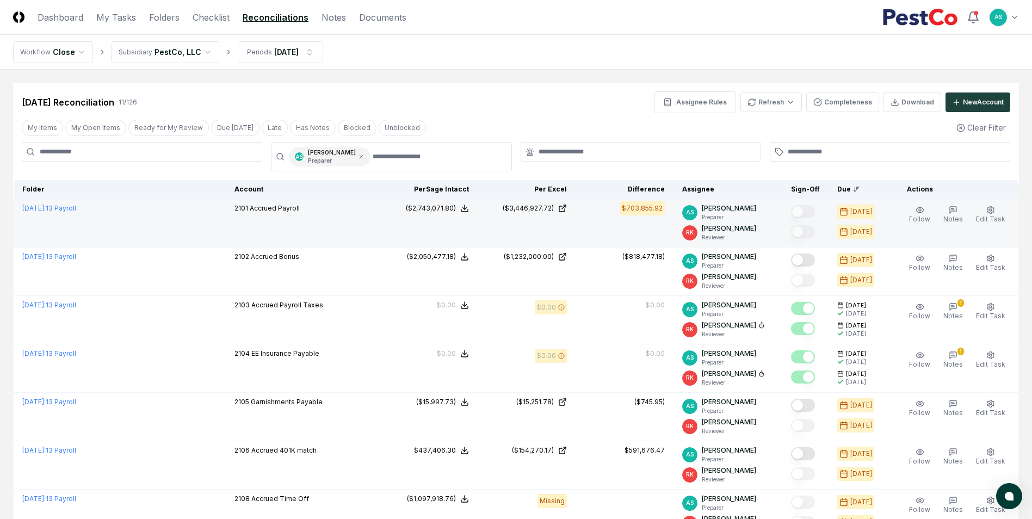
click at [605, 222] on td "$703,855.92" at bounding box center [625, 223] width 98 height 48
click at [648, 206] on div "$703,855.92" at bounding box center [642, 208] width 41 height 10
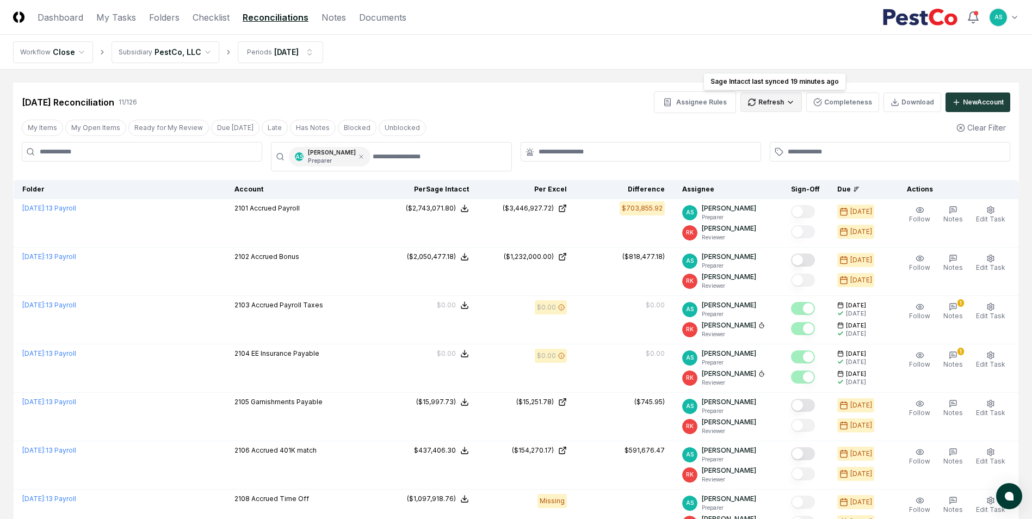
click at [782, 104] on html "CloseCore Dashboard My Tasks Folders Checklist Reconciliations Notes Documents …" at bounding box center [516, 404] width 1032 height 809
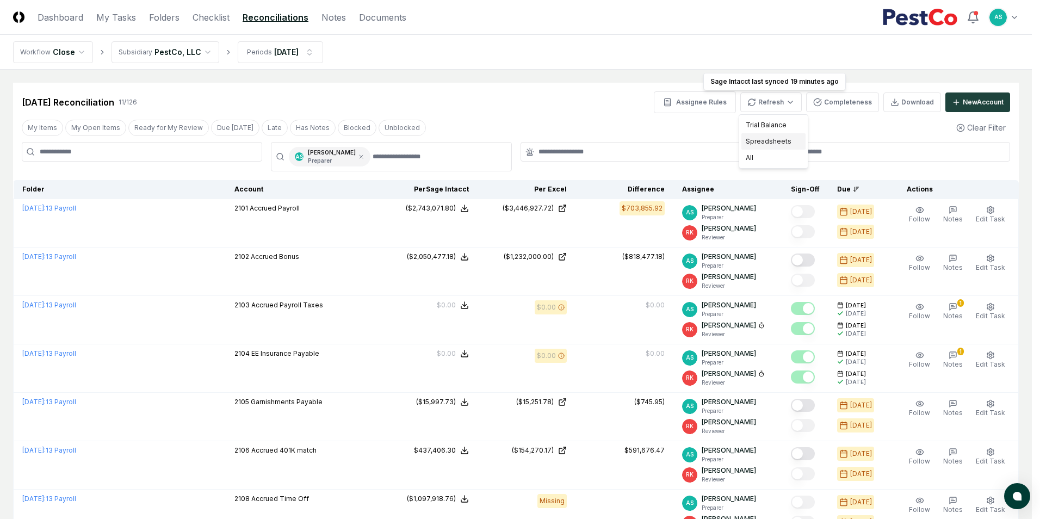
click at [770, 143] on div "Spreadsheets" at bounding box center [773, 141] width 64 height 16
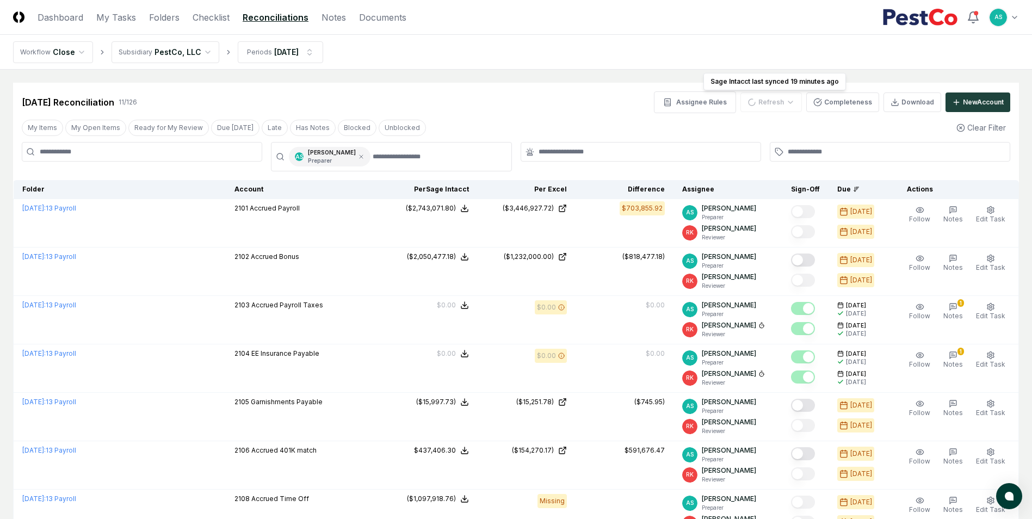
click at [772, 100] on div "Refresh" at bounding box center [770, 102] width 61 height 20
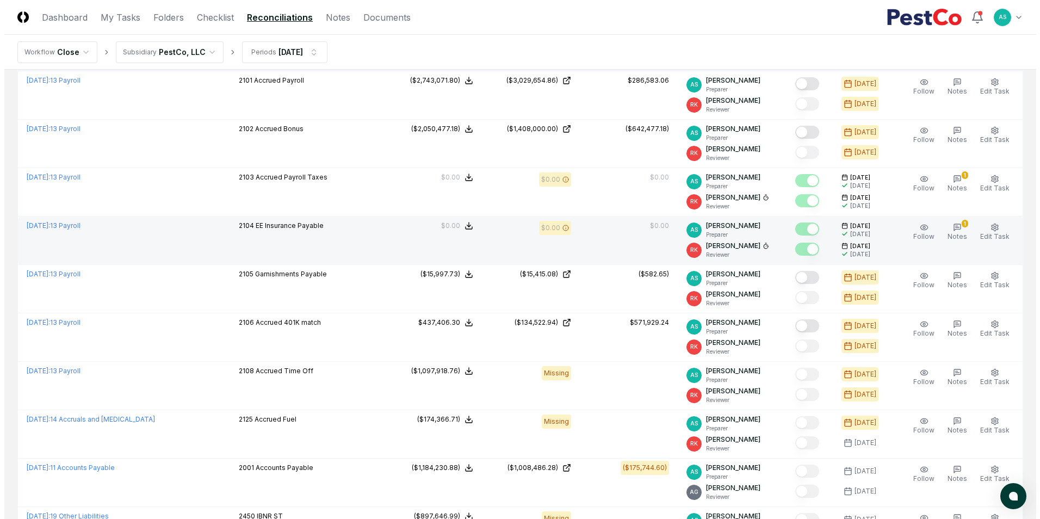
scroll to position [109, 0]
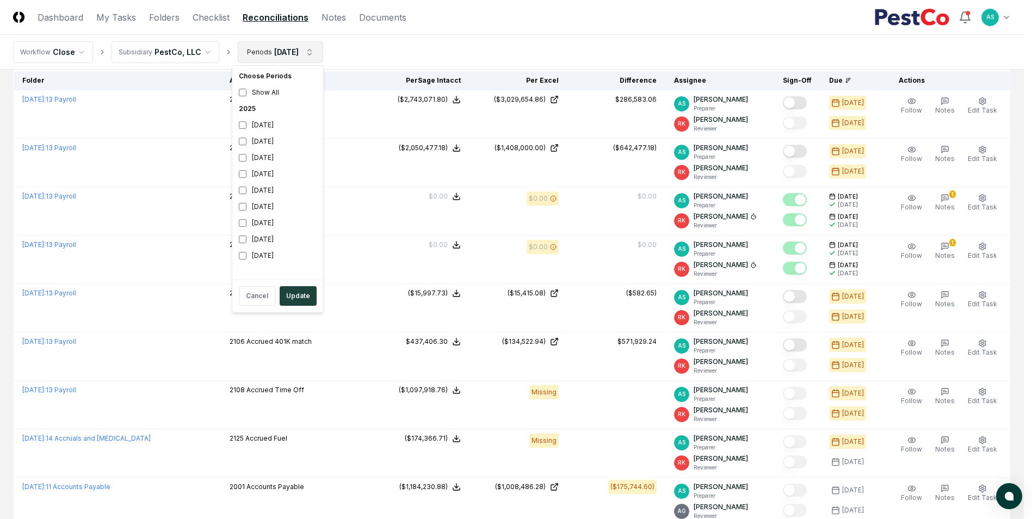
click at [273, 44] on html "CloseCore Dashboard My Tasks Folders Checklist Reconciliations Notes Documents …" at bounding box center [516, 295] width 1032 height 809
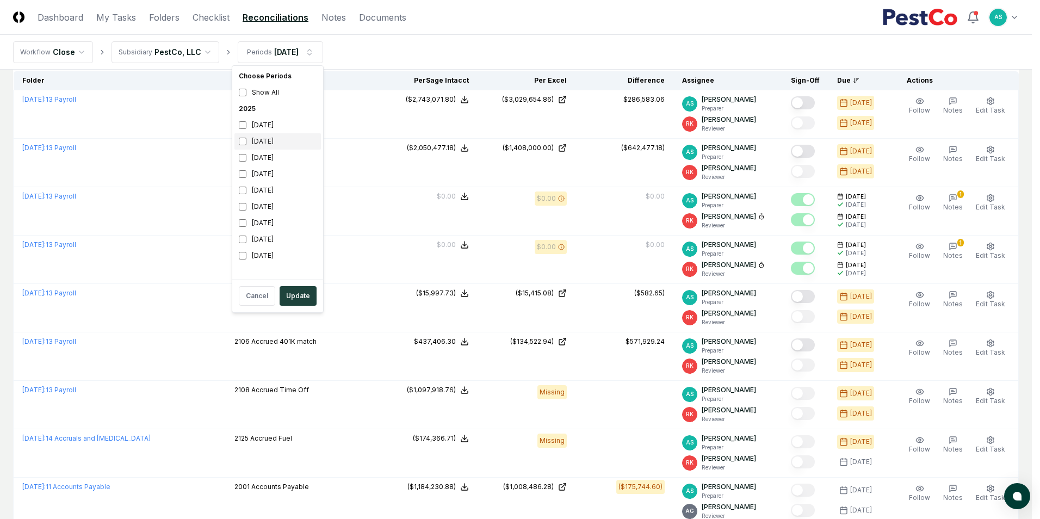
click at [237, 138] on div "[DATE]" at bounding box center [277, 141] width 86 height 16
click at [298, 286] on button "Update" at bounding box center [298, 296] width 37 height 20
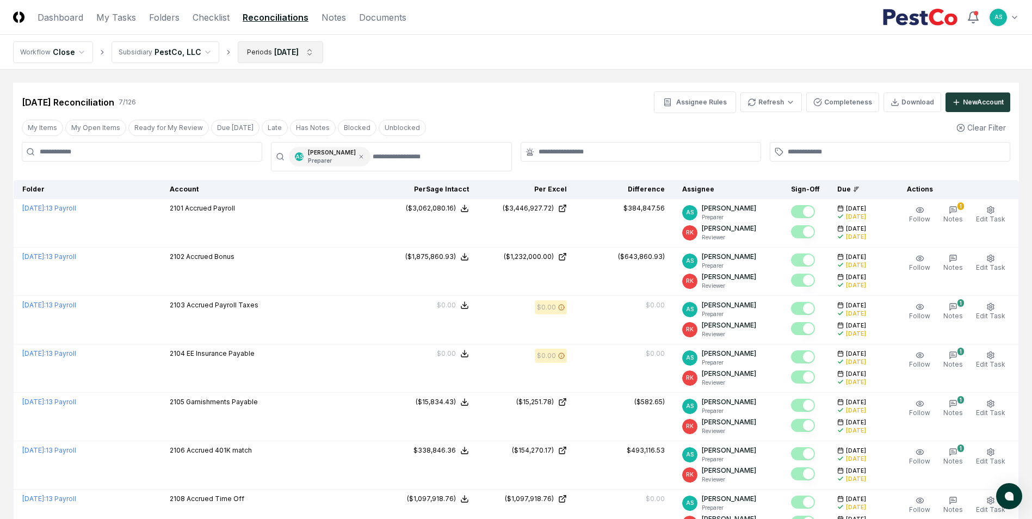
click at [274, 51] on html "CloseCore Dashboard My Tasks Folders Checklist Reconciliations Notes Documents …" at bounding box center [516, 307] width 1032 height 615
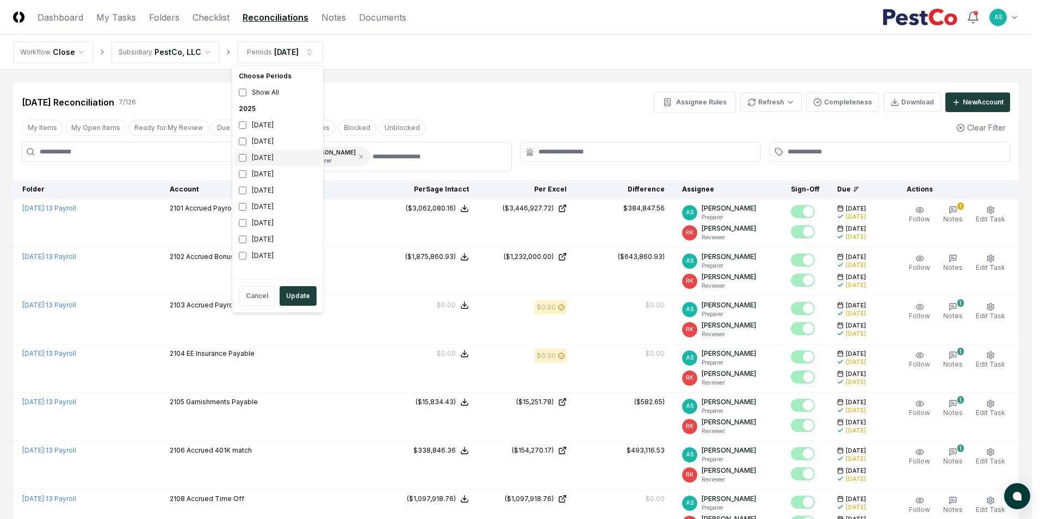
click at [242, 162] on div "[DATE]" at bounding box center [277, 158] width 86 height 16
click at [310, 294] on button "Update" at bounding box center [298, 296] width 37 height 20
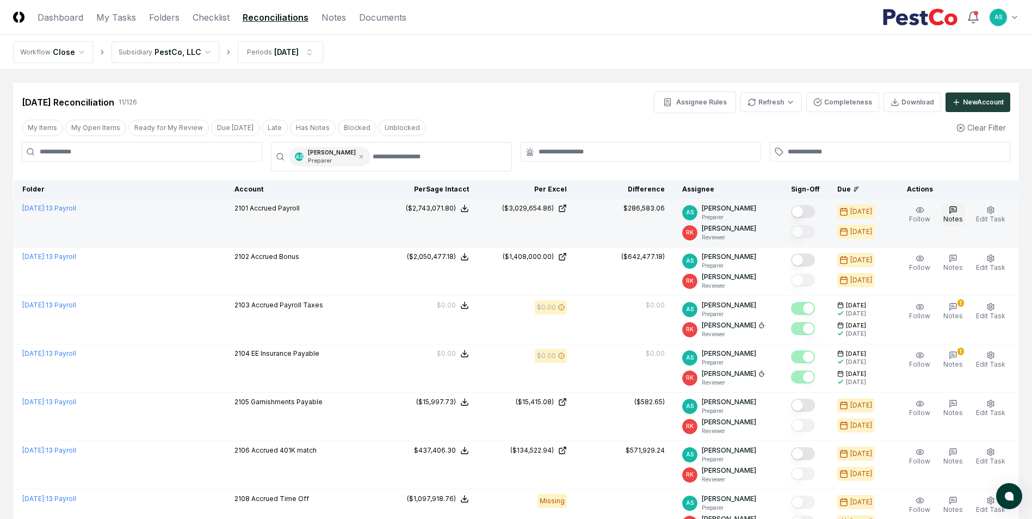
click at [955, 211] on icon "button" at bounding box center [953, 210] width 9 height 9
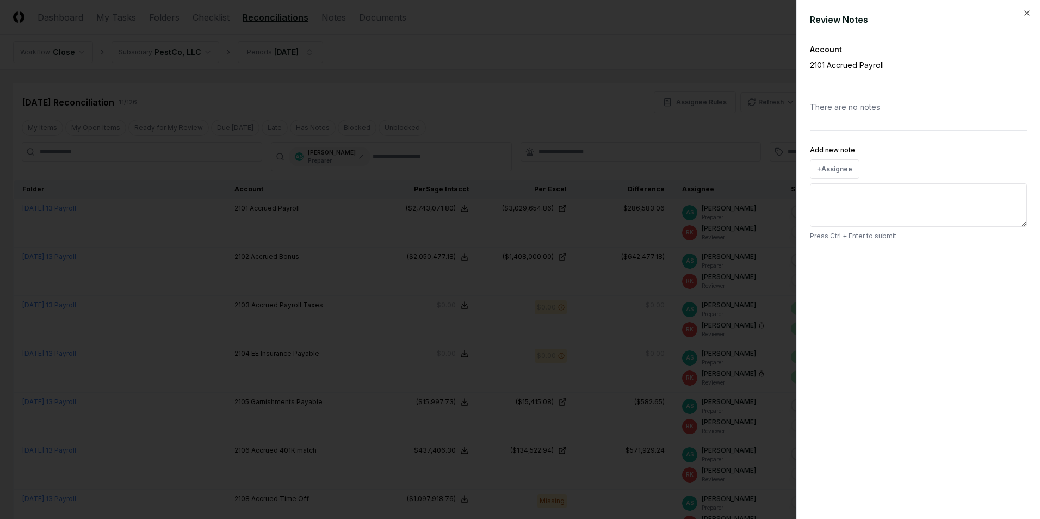
click at [851, 203] on textarea "Add new note" at bounding box center [918, 205] width 217 height 44
paste textarea "**********"
type textarea "**********"
type textarea "*"
click at [820, 195] on textarea "**********" at bounding box center [918, 205] width 217 height 44
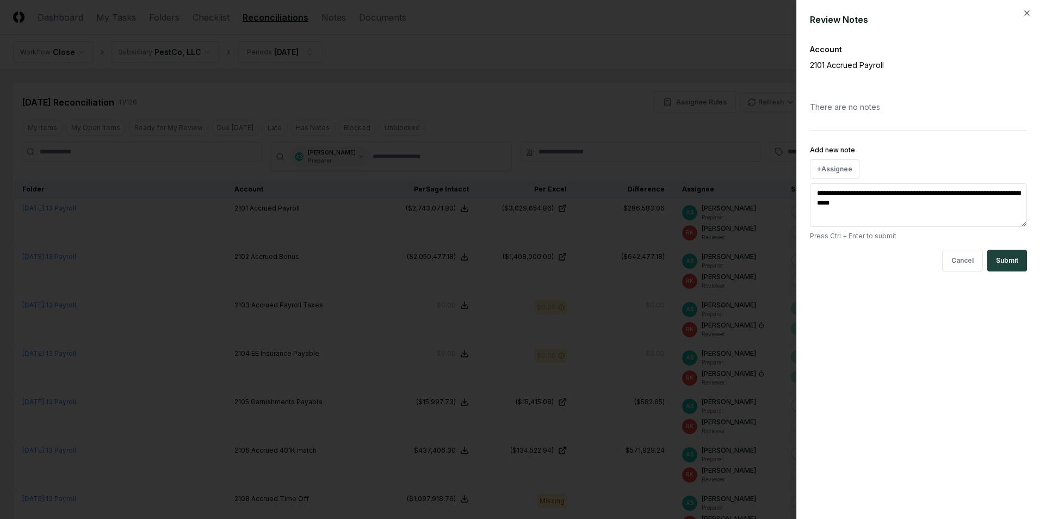
type textarea "**********"
type textarea "*"
type textarea "**********"
type textarea "*"
type textarea "**********"
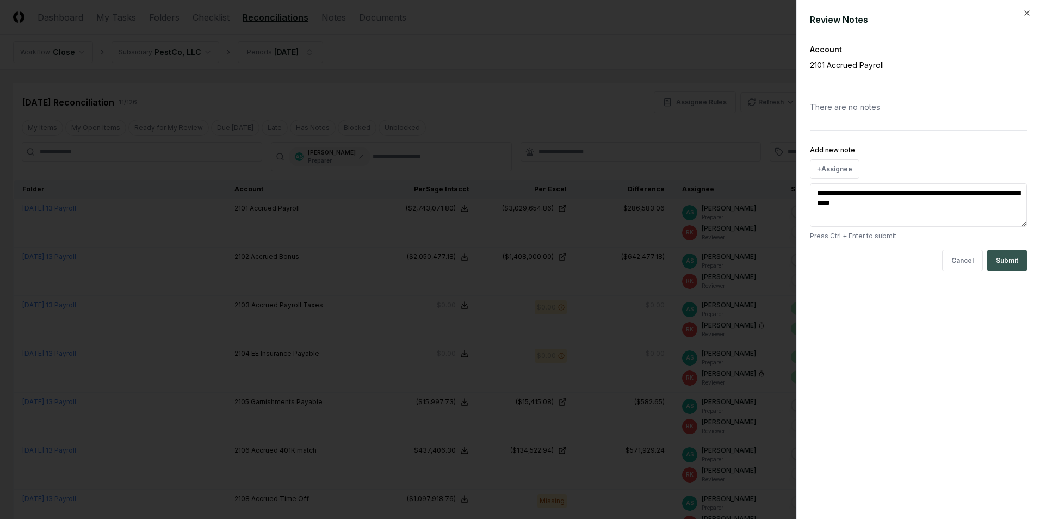
click at [1010, 256] on button "Submit" at bounding box center [1007, 261] width 40 height 22
type textarea "*"
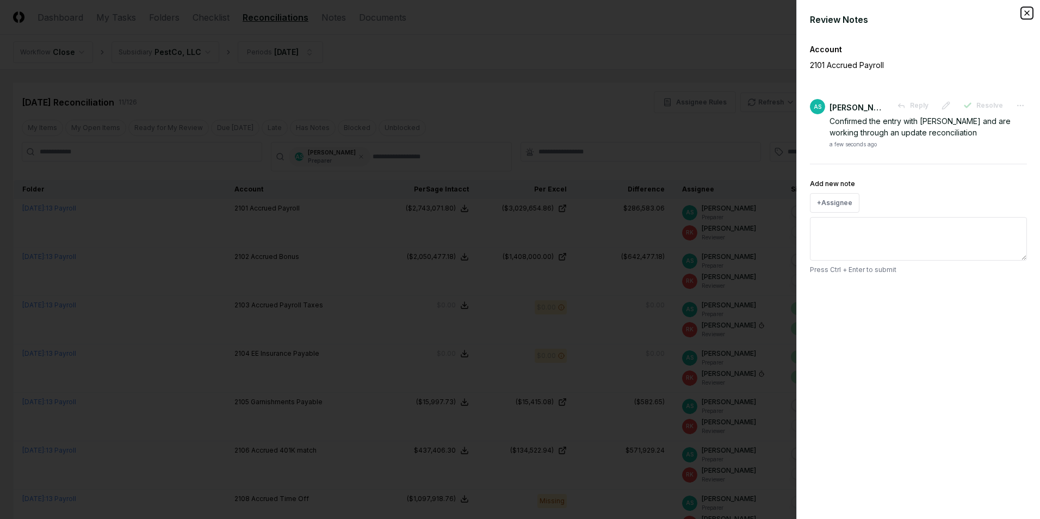
click at [1028, 15] on icon "button" at bounding box center [1027, 13] width 9 height 9
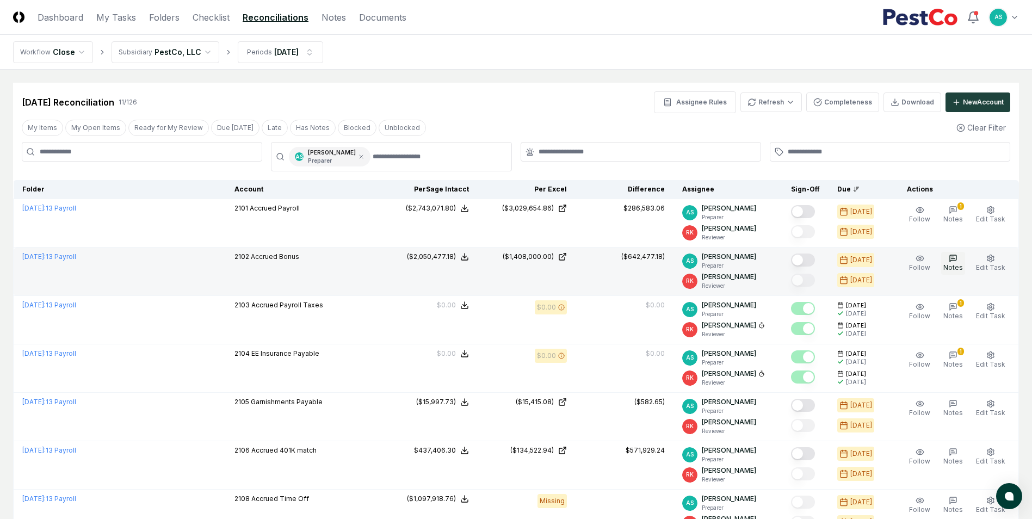
click at [957, 257] on icon "button" at bounding box center [953, 258] width 9 height 9
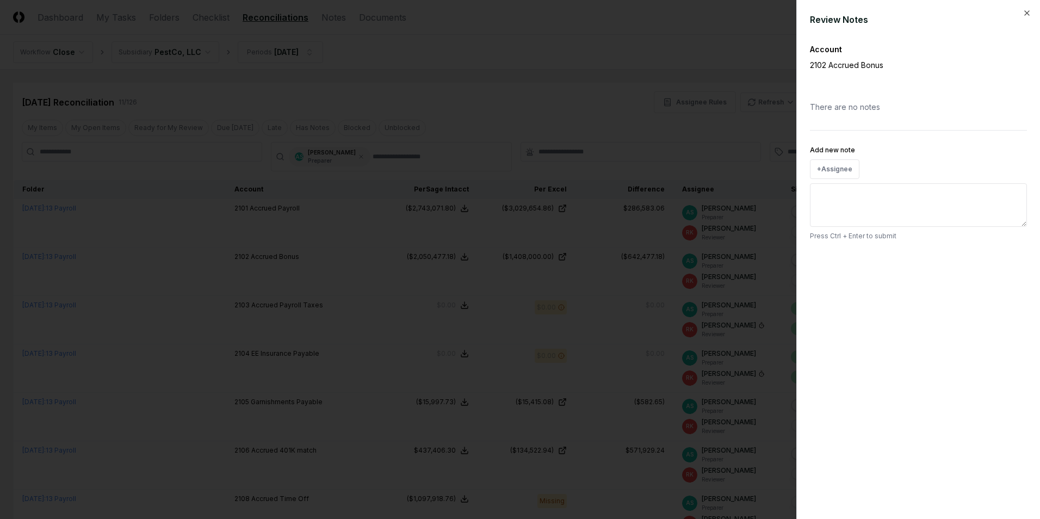
click at [869, 194] on textarea "Add new note" at bounding box center [918, 205] width 217 height 44
paste textarea "**********"
type textarea "*"
type textarea "**********"
click at [820, 195] on textarea "**********" at bounding box center [918, 205] width 217 height 44
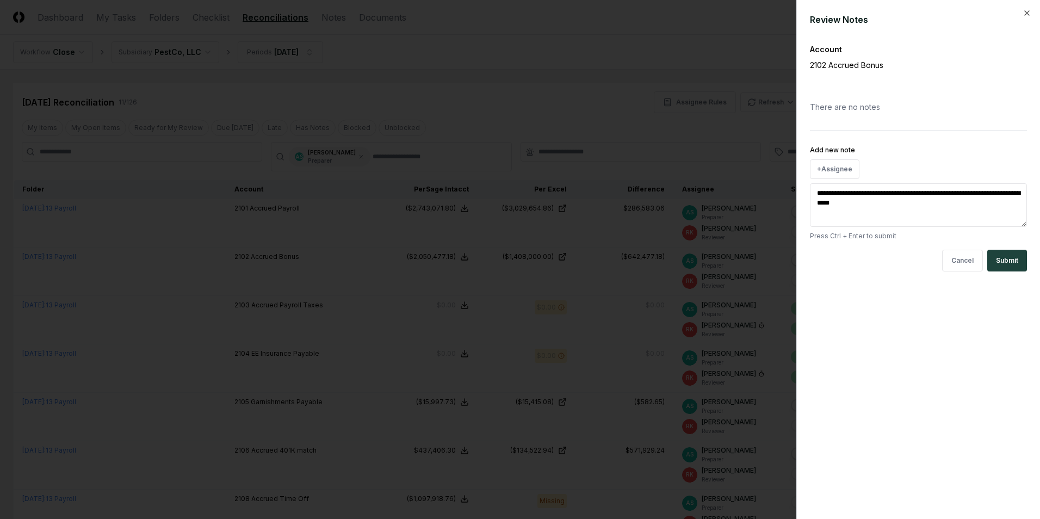
type textarea "*"
type textarea "**********"
type textarea "*"
drag, startPoint x: 903, startPoint y: 204, endPoint x: 625, endPoint y: 200, distance: 278.0
click at [623, 204] on body "CloseCore Dashboard My Tasks Folders Checklist Reconciliations Notes Documents …" at bounding box center [516, 404] width 1032 height 809
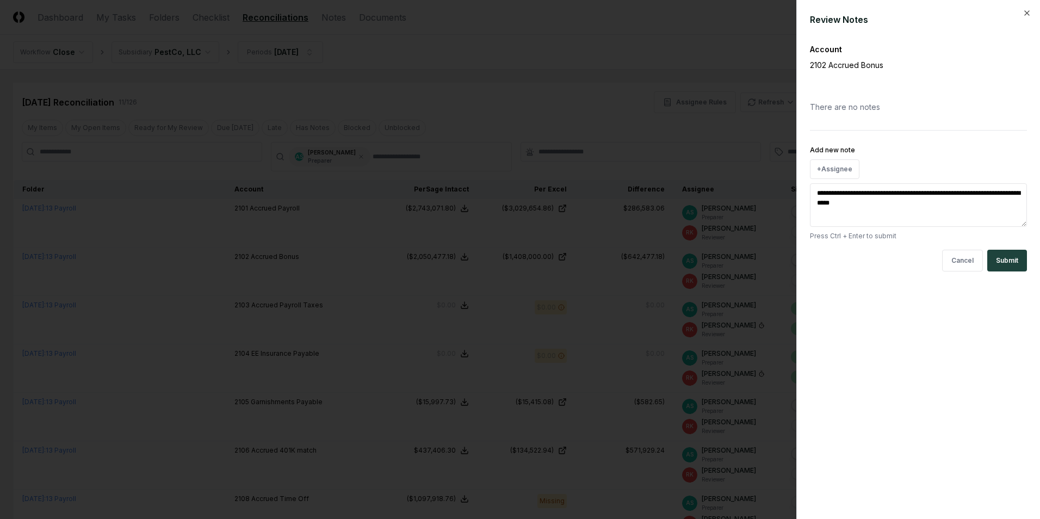
type textarea "**********"
click at [886, 174] on div "+ Assignee" at bounding box center [918, 169] width 217 height 20
drag, startPoint x: 885, startPoint y: 203, endPoint x: 796, endPoint y: 189, distance: 89.3
click at [796, 189] on div "**********" at bounding box center [918, 259] width 244 height 519
click at [1000, 257] on button "Submit" at bounding box center [1007, 261] width 40 height 22
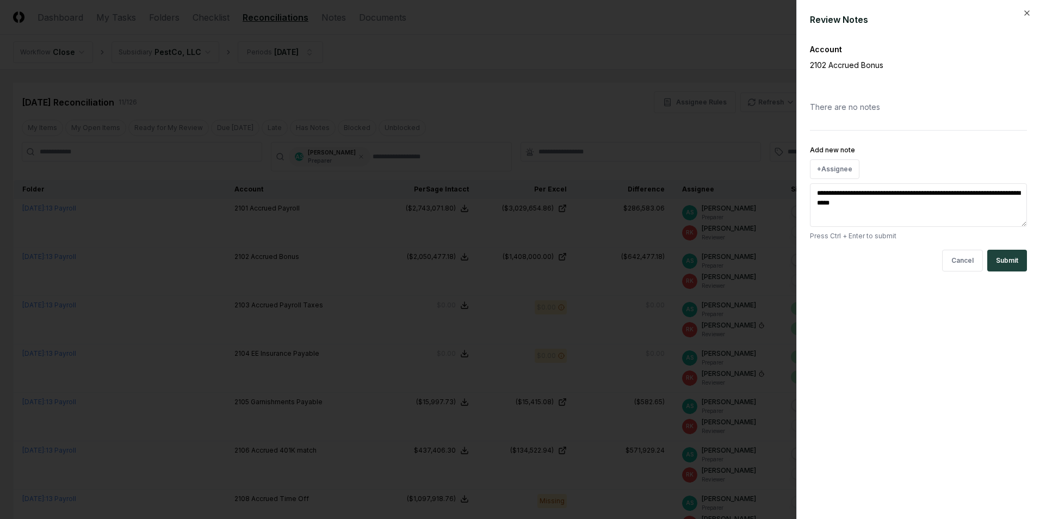
type textarea "*"
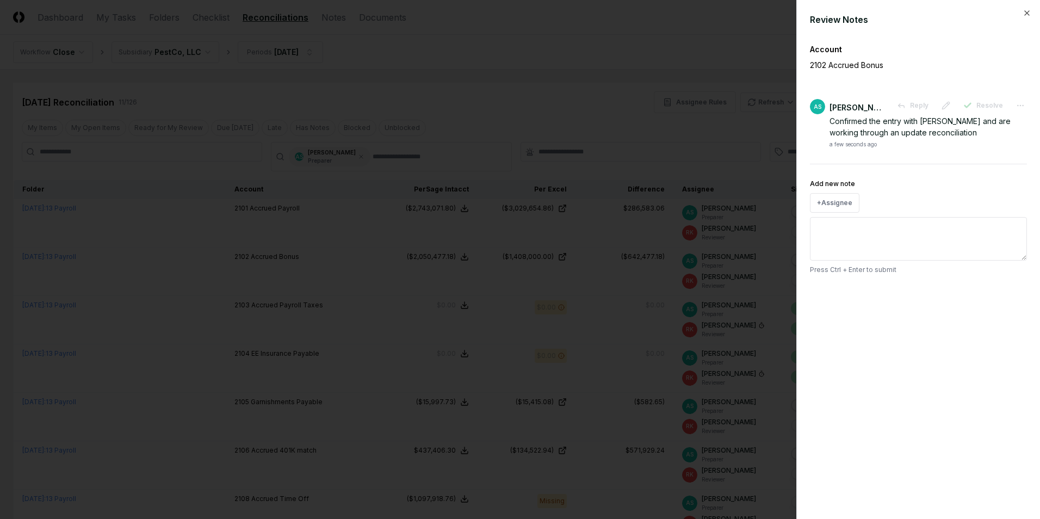
click at [1029, 18] on div "Review Notes Account 2102 Accrued Bonus AS Aaron Steele Reply Resolve Confirmed…" at bounding box center [918, 259] width 244 height 519
click at [1029, 13] on icon "button" at bounding box center [1027, 13] width 9 height 9
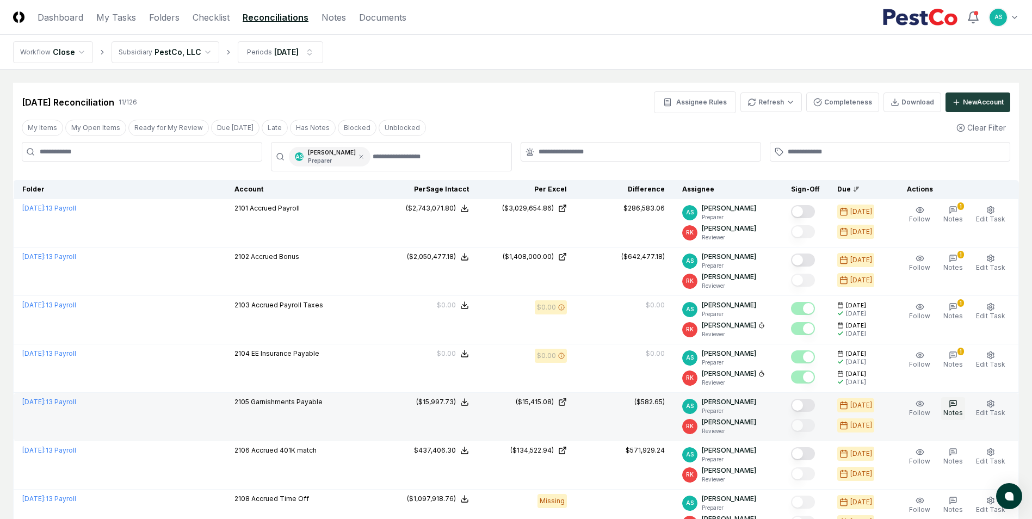
click at [954, 410] on span "Notes" at bounding box center [953, 413] width 20 height 8
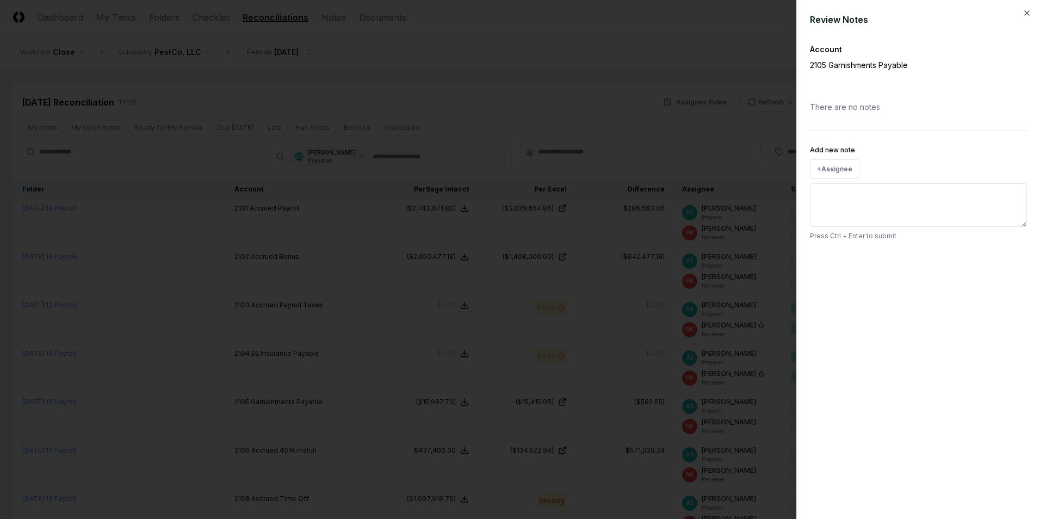
click at [856, 206] on textarea "Add new note" at bounding box center [918, 205] width 217 height 44
paste textarea "**********"
type textarea "*"
type textarea "**********"
click at [998, 259] on button "Submit" at bounding box center [1007, 261] width 40 height 22
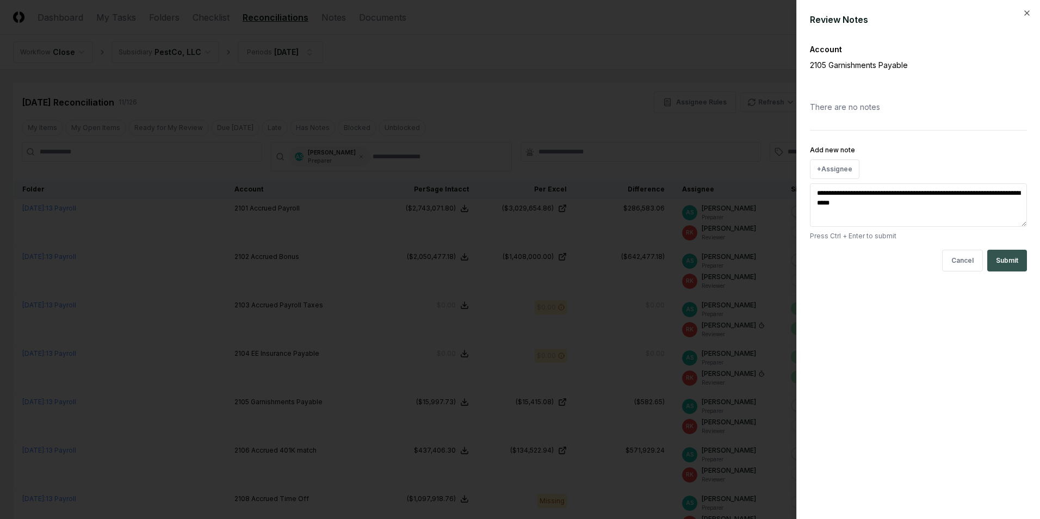
type textarea "*"
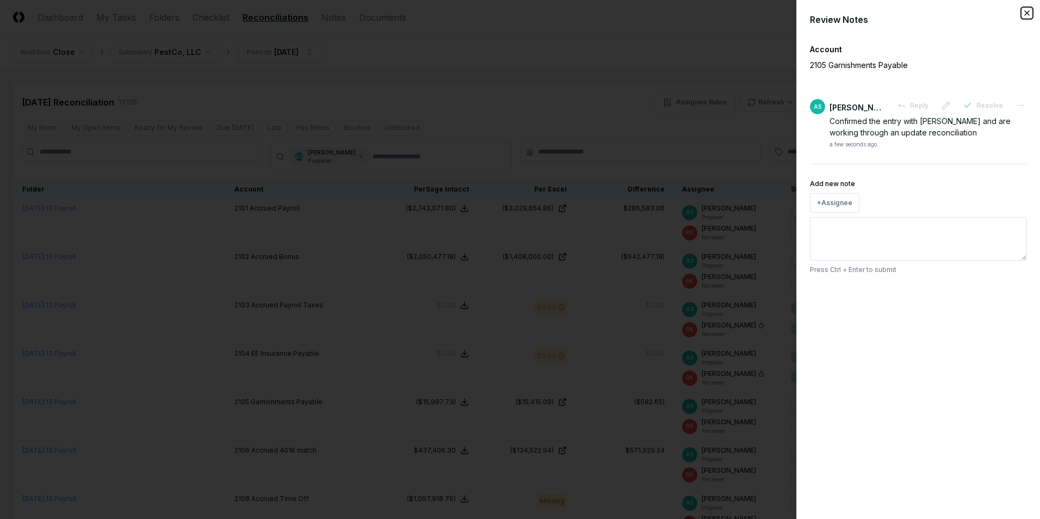
click at [1029, 14] on icon "button" at bounding box center [1027, 13] width 9 height 9
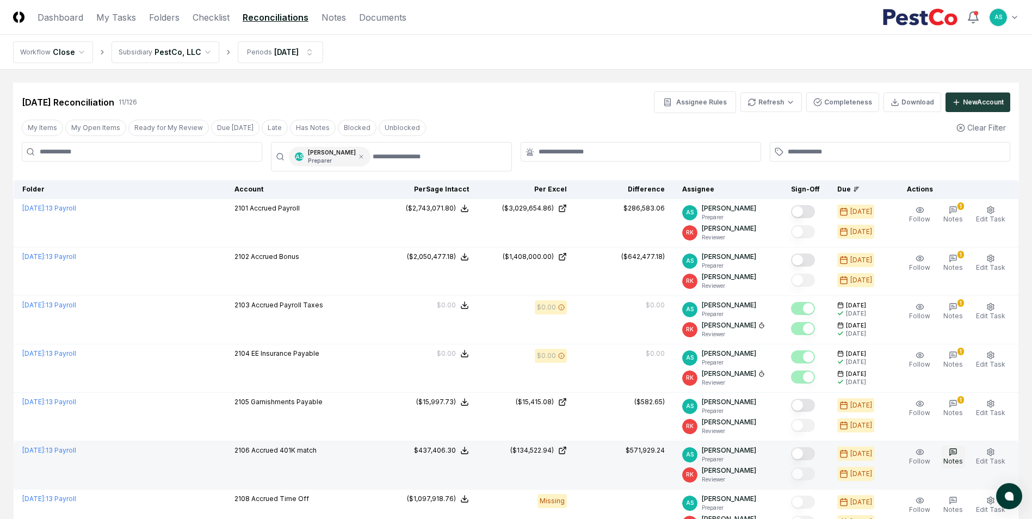
click at [949, 454] on button "Notes" at bounding box center [953, 457] width 24 height 23
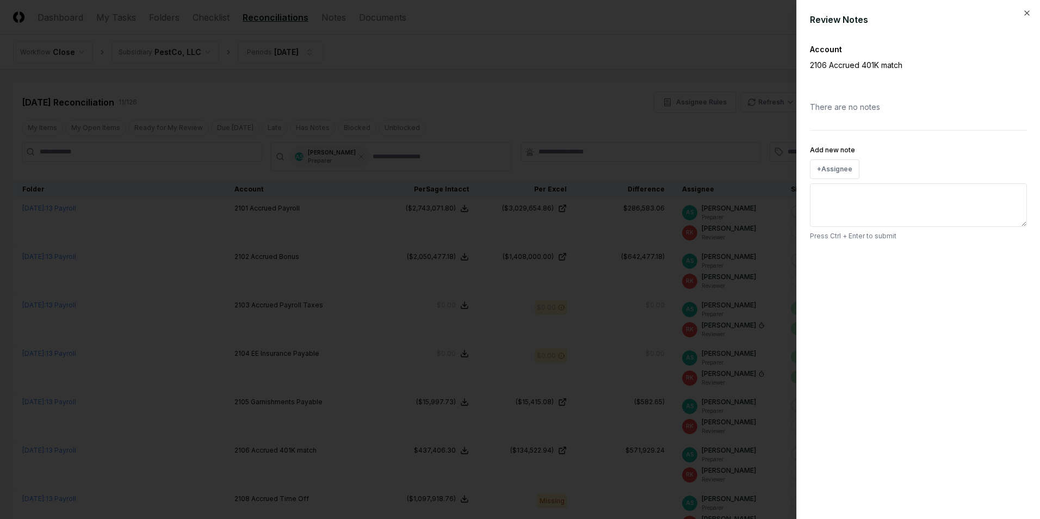
click at [836, 200] on textarea "Add new note" at bounding box center [918, 205] width 217 height 44
paste textarea "**********"
type textarea "*"
type textarea "**********"
click at [1015, 263] on button "Submit" at bounding box center [1007, 261] width 40 height 22
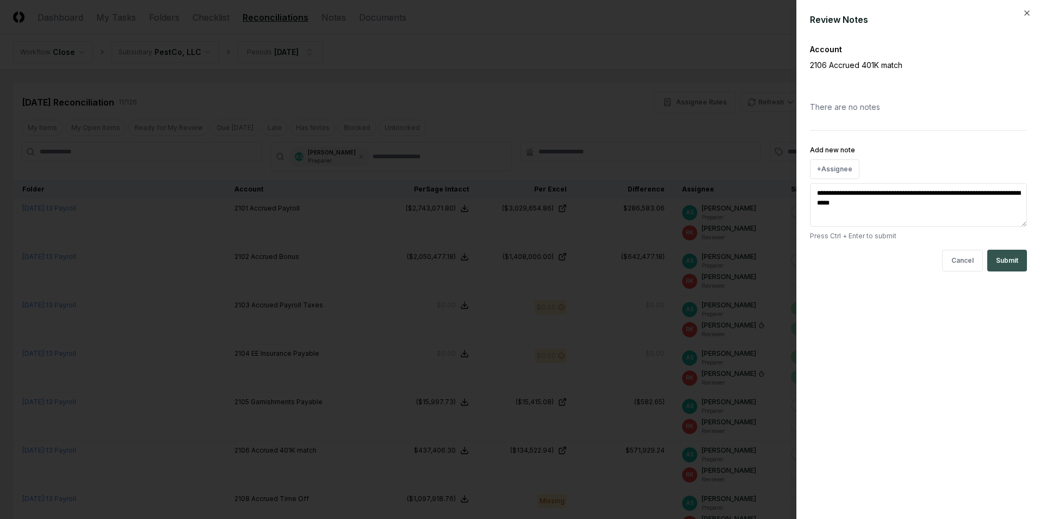
type textarea "*"
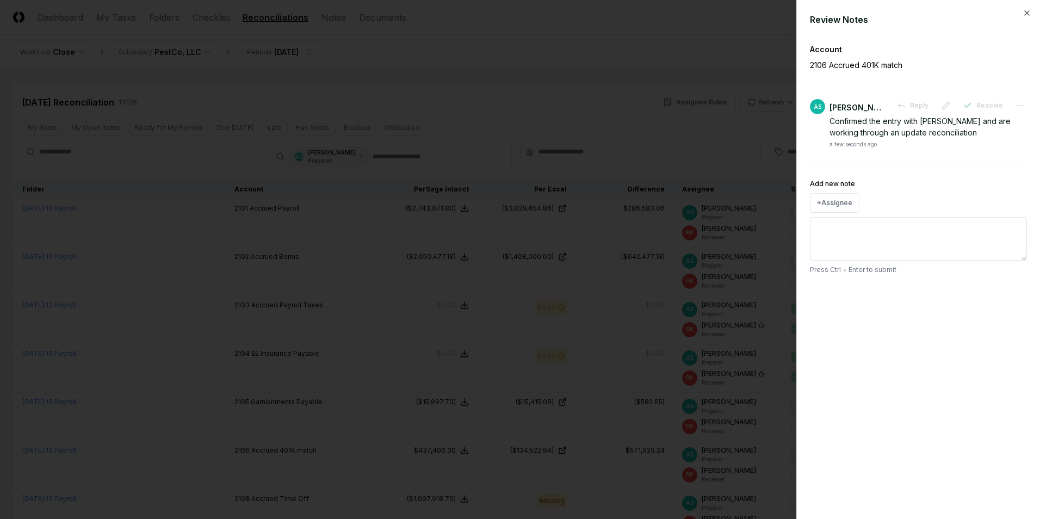
click at [1021, 13] on div "Review Notes" at bounding box center [918, 19] width 217 height 13
click at [1026, 10] on icon "button" at bounding box center [1027, 13] width 9 height 9
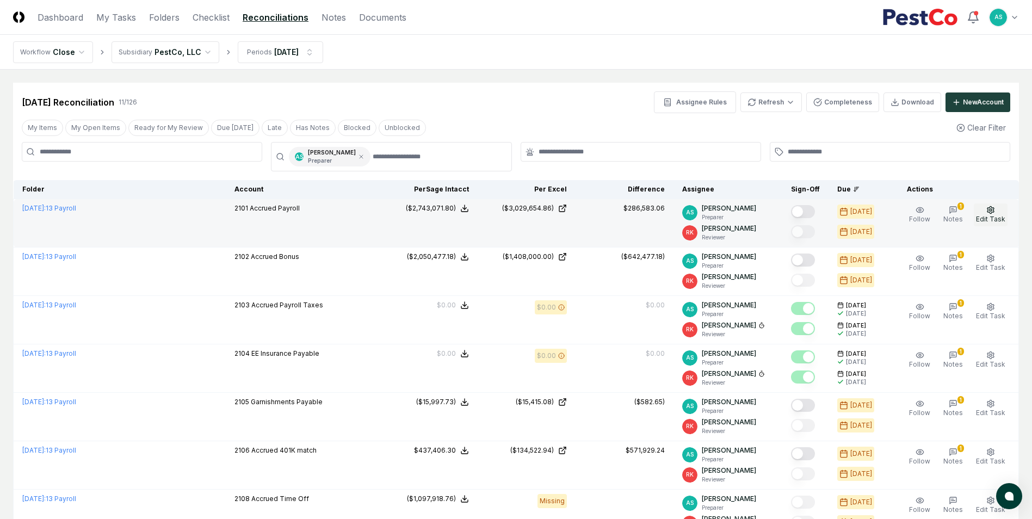
click at [982, 217] on span "Edit Task" at bounding box center [990, 219] width 29 height 8
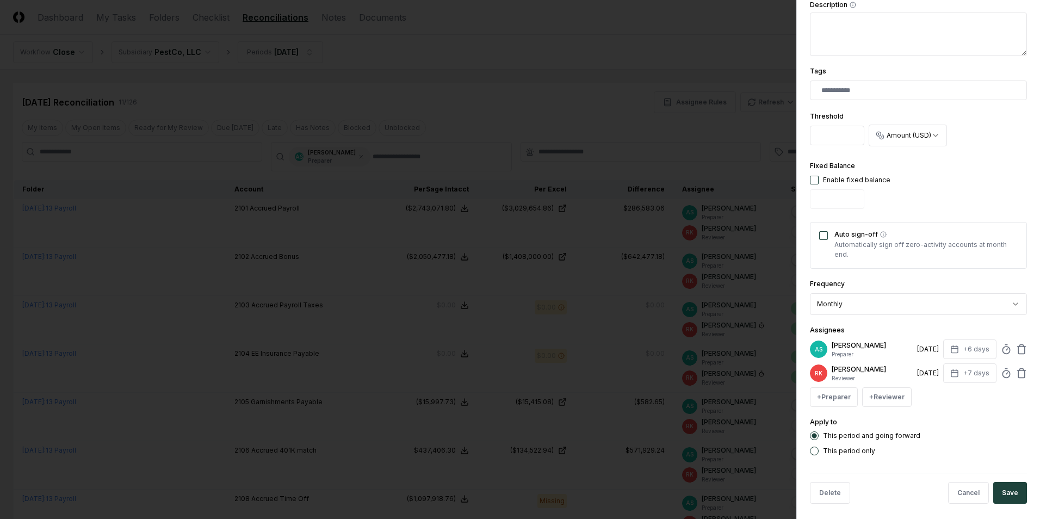
scroll to position [251, 0]
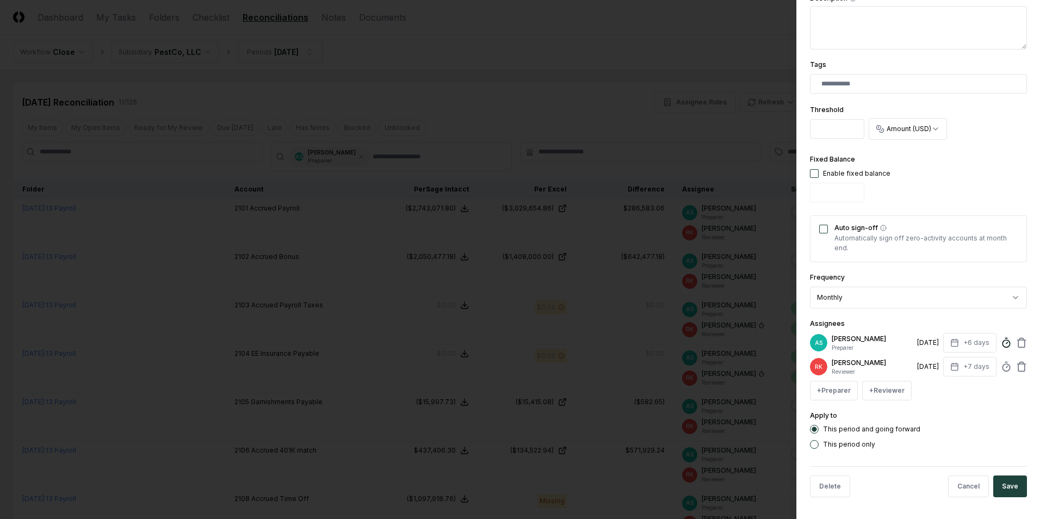
click at [1003, 340] on circle at bounding box center [1006, 343] width 7 height 7
type input "*****"
click at [1016, 488] on button "Save" at bounding box center [1010, 486] width 34 height 22
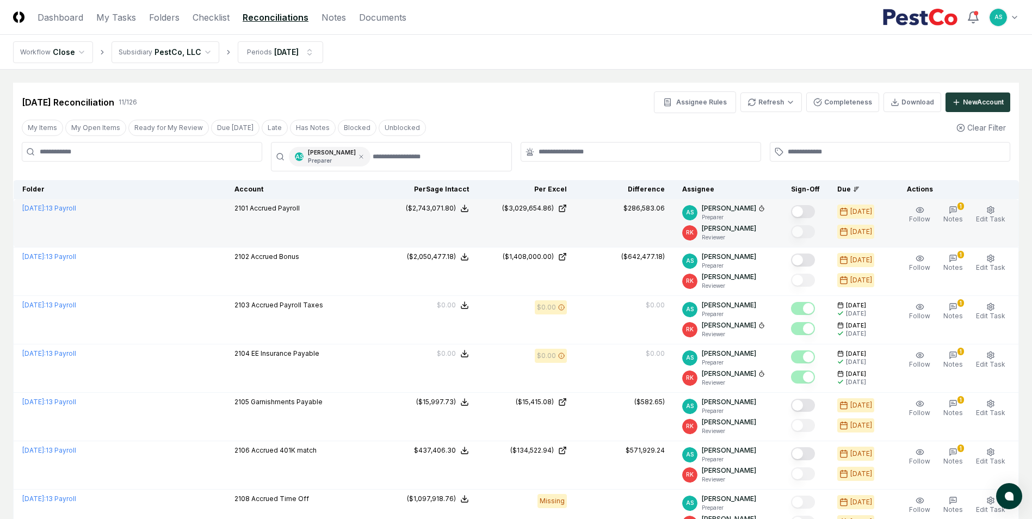
click at [811, 206] on button "Mark complete" at bounding box center [803, 211] width 24 height 13
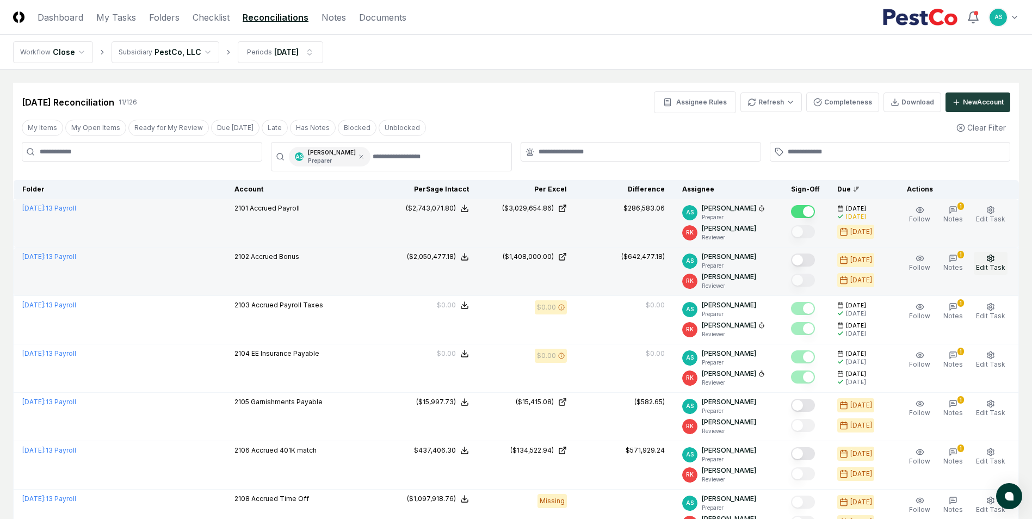
click at [985, 262] on button "Edit Task" at bounding box center [991, 263] width 34 height 23
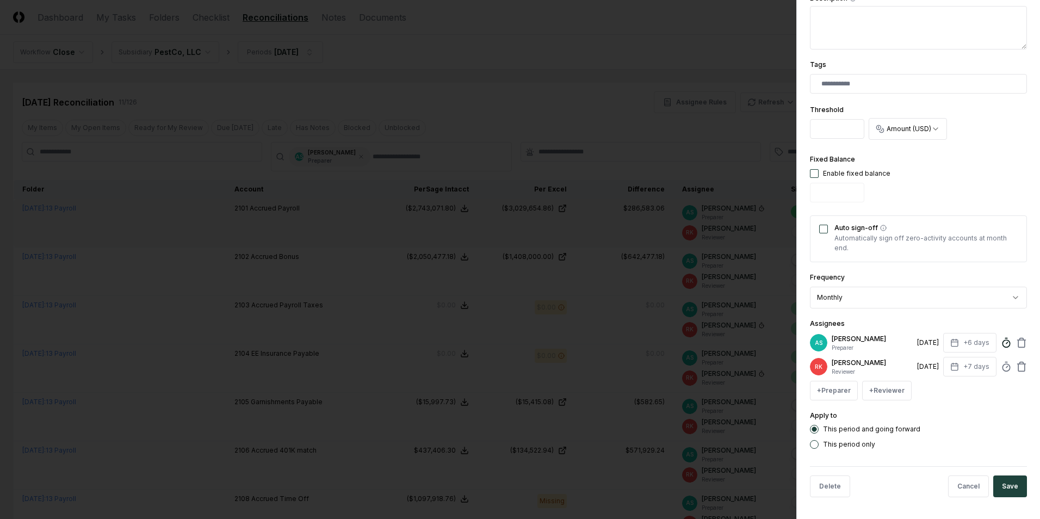
click at [1001, 345] on icon at bounding box center [1006, 342] width 11 height 11
type input "*"
type input "******"
click at [998, 483] on button "Save" at bounding box center [1010, 486] width 34 height 22
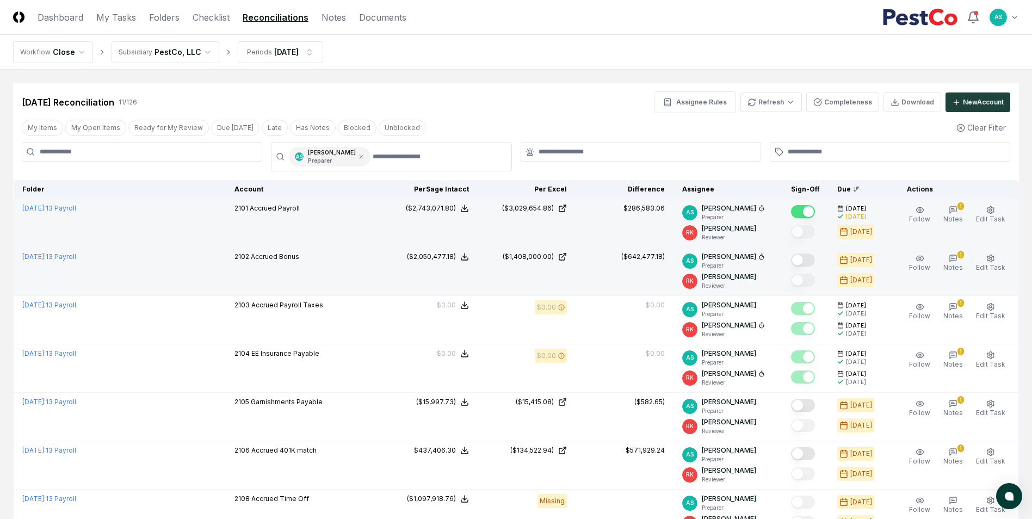
click at [801, 261] on button "Mark complete" at bounding box center [803, 260] width 24 height 13
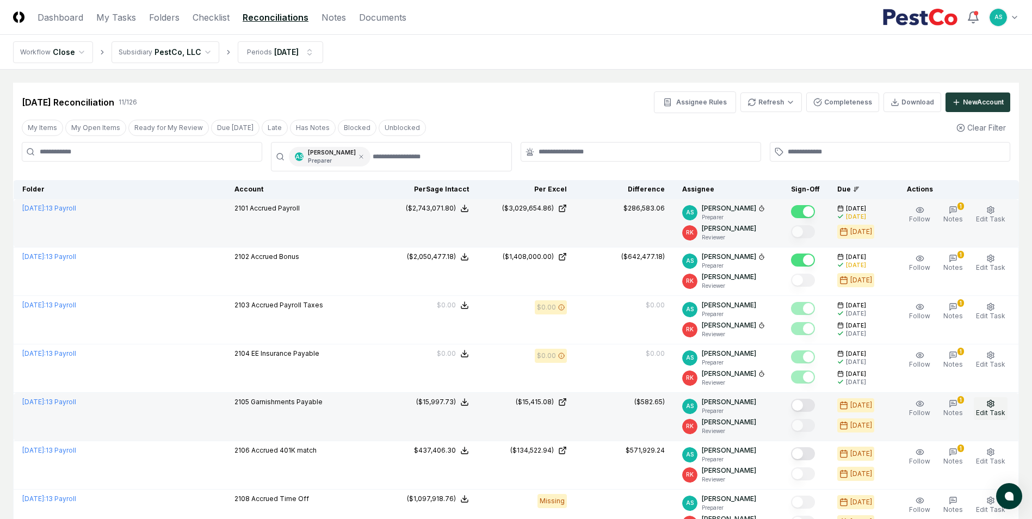
click at [994, 404] on icon "button" at bounding box center [990, 403] width 9 height 9
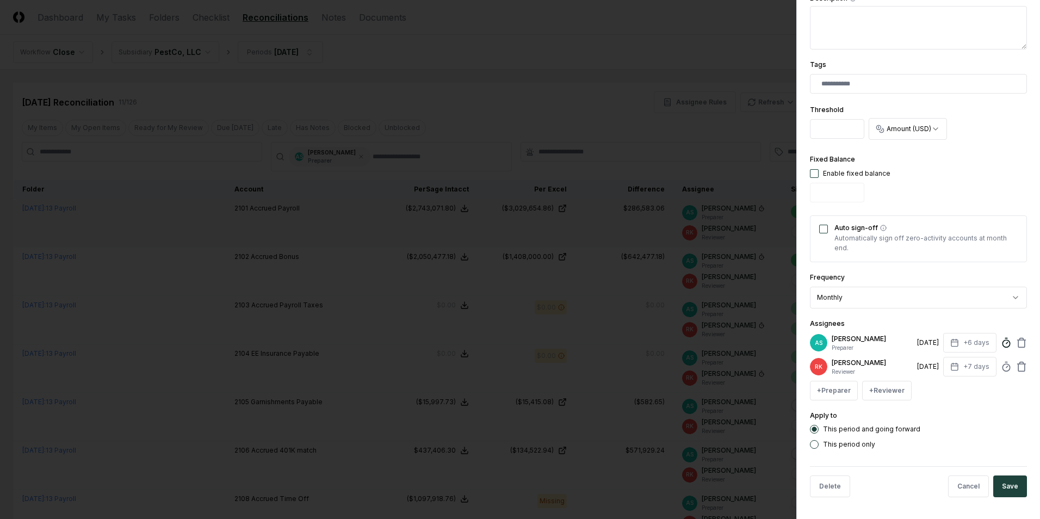
click at [1002, 345] on icon at bounding box center [1006, 342] width 11 height 11
type input "******"
click at [1013, 484] on button "Save" at bounding box center [1010, 486] width 34 height 22
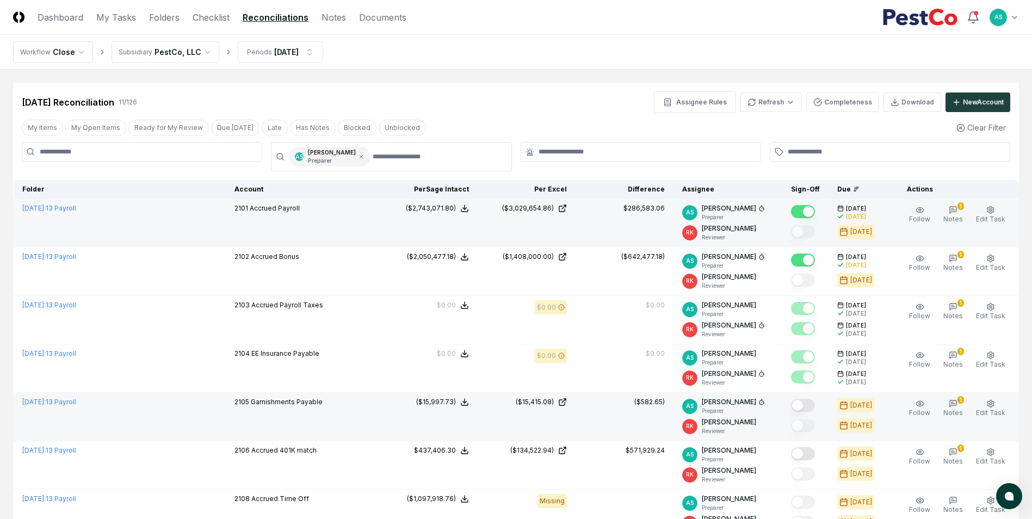
click at [804, 406] on button "Mark complete" at bounding box center [803, 405] width 24 height 13
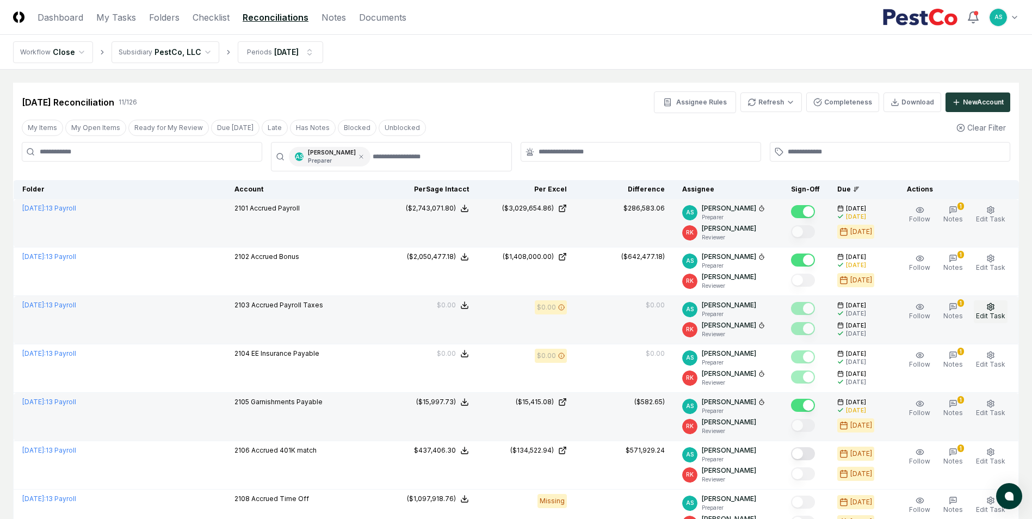
click at [991, 310] on icon "button" at bounding box center [990, 306] width 7 height 7
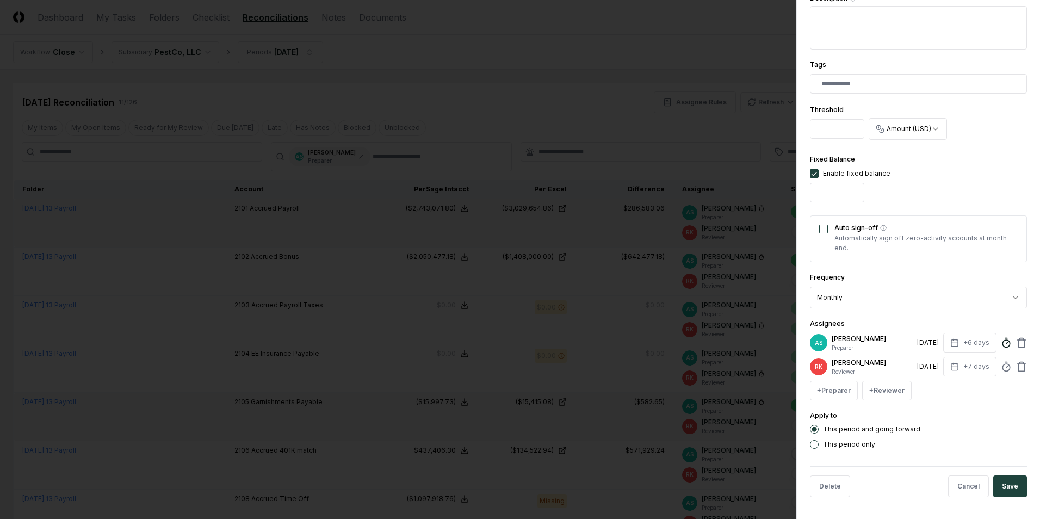
click at [1003, 344] on circle at bounding box center [1006, 343] width 7 height 7
type input "*"
type input "*****"
click at [993, 479] on button "Save" at bounding box center [1010, 486] width 34 height 22
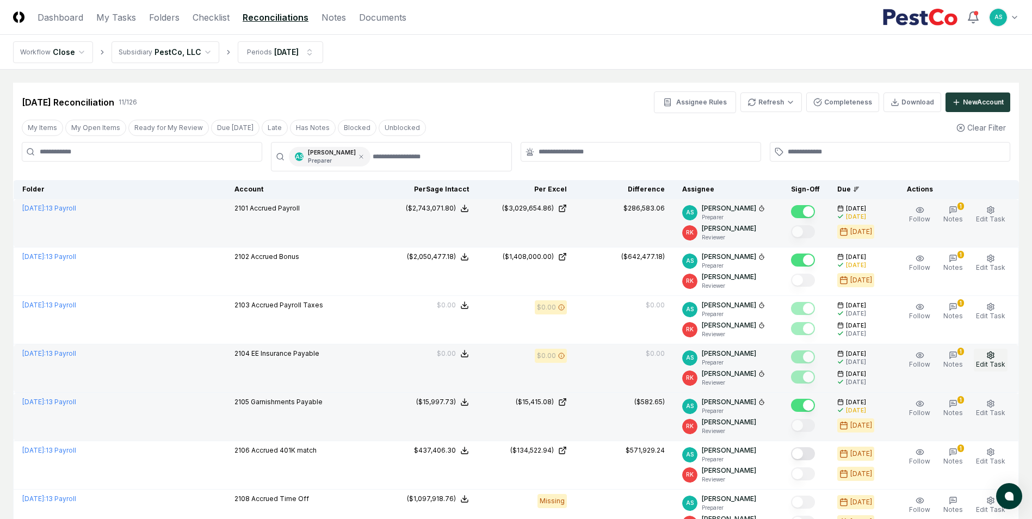
click at [990, 358] on icon "button" at bounding box center [990, 355] width 9 height 9
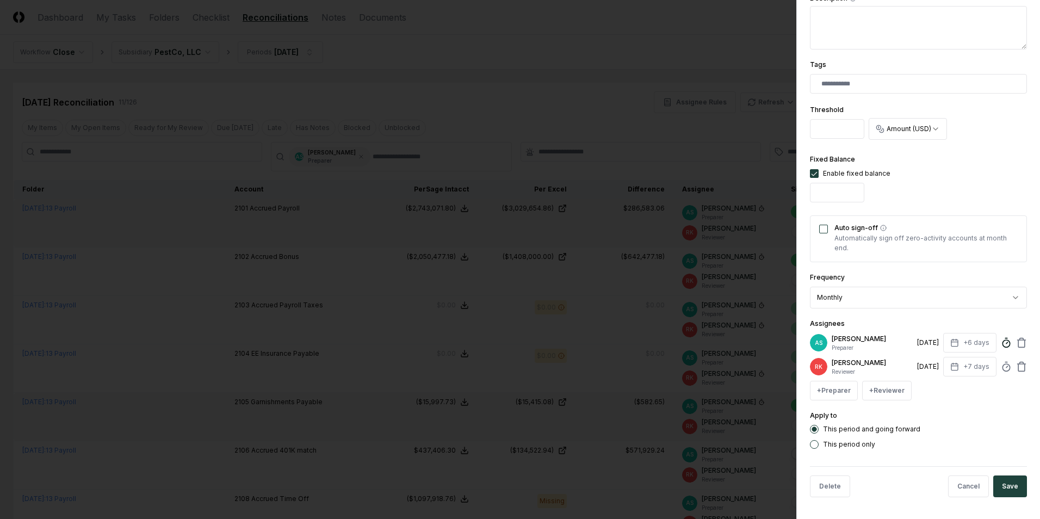
click at [1002, 348] on icon at bounding box center [1006, 342] width 11 height 11
type input "*****"
click at [998, 487] on button "Save" at bounding box center [1010, 486] width 34 height 22
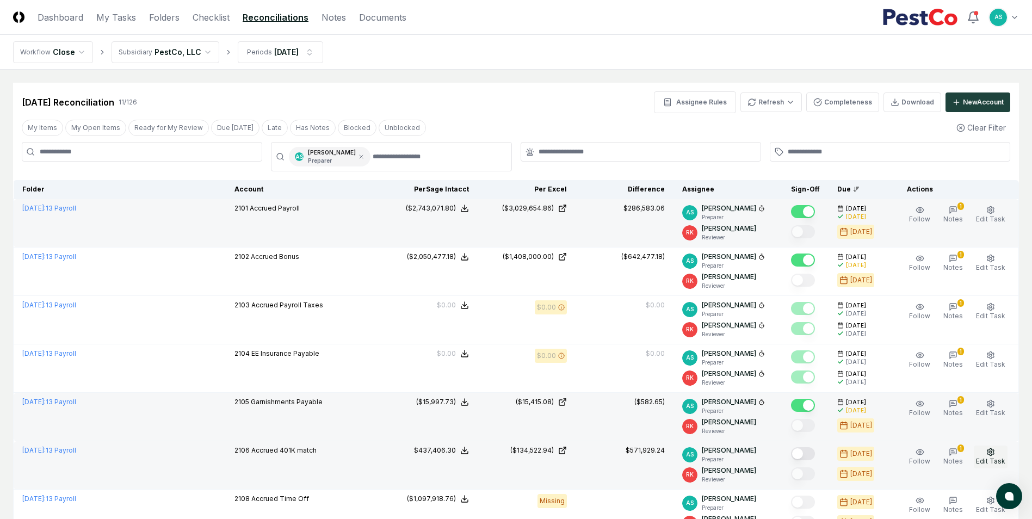
click at [991, 457] on span "Edit Task" at bounding box center [990, 461] width 29 height 8
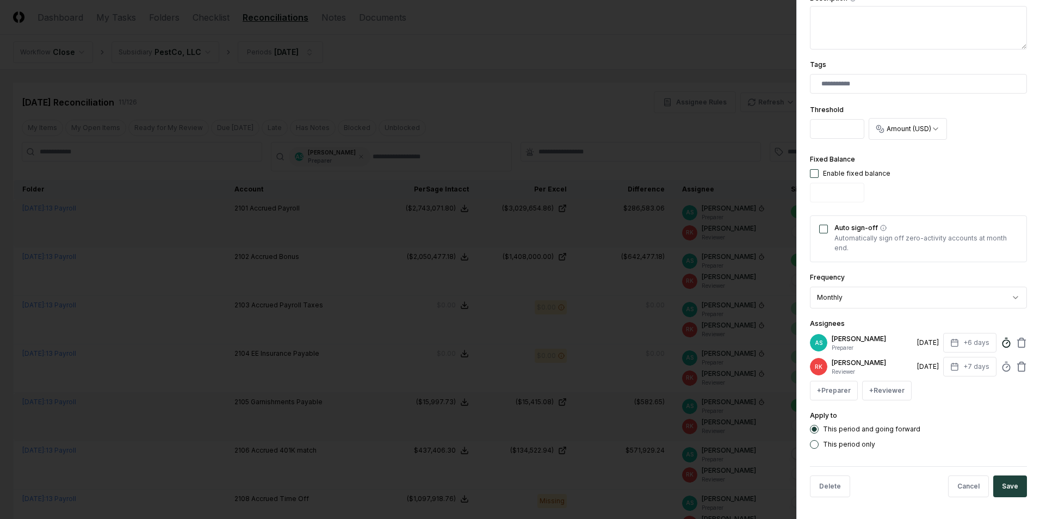
click at [1001, 341] on icon at bounding box center [1006, 342] width 11 height 11
type input "******"
click at [1013, 483] on button "Save" at bounding box center [1010, 486] width 34 height 22
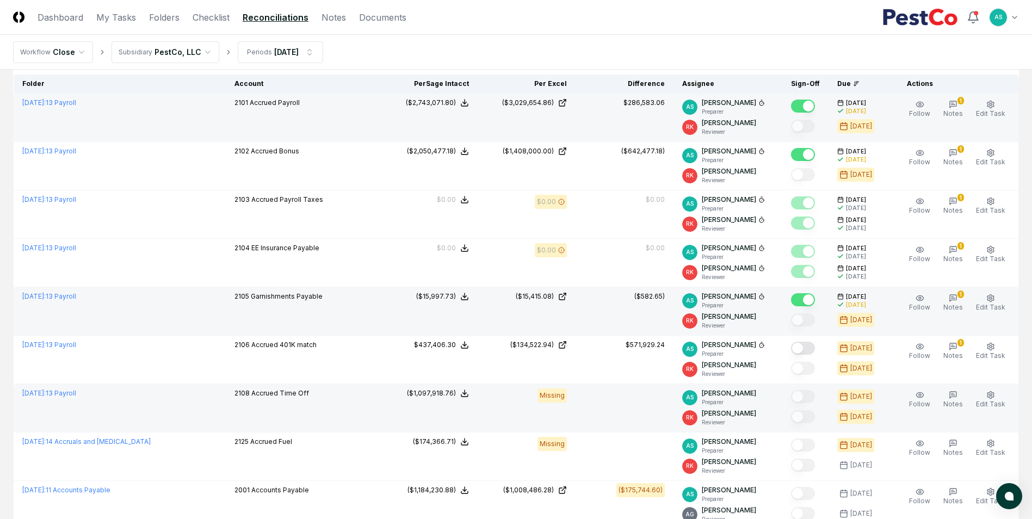
scroll to position [109, 0]
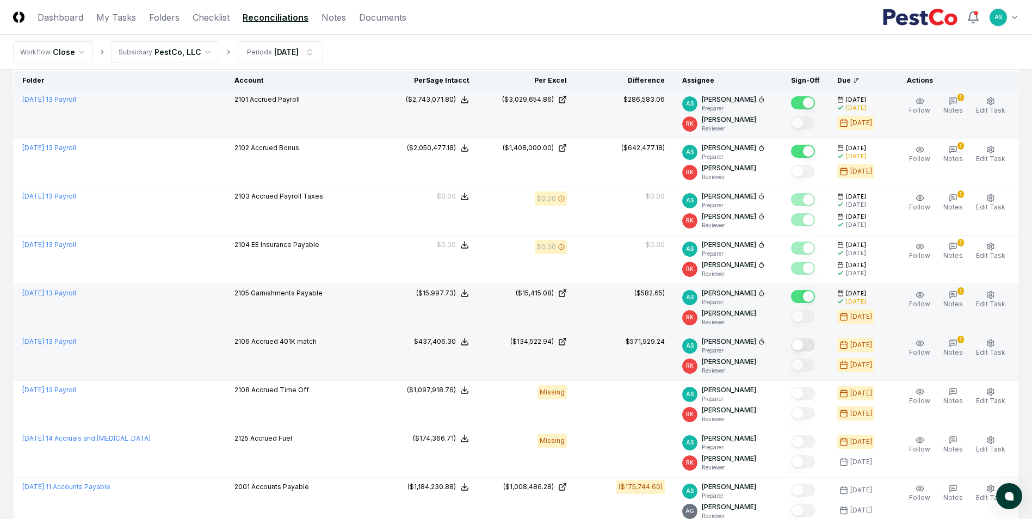
click at [803, 342] on button "Mark complete" at bounding box center [803, 344] width 24 height 13
